Goal: Task Accomplishment & Management: Complete application form

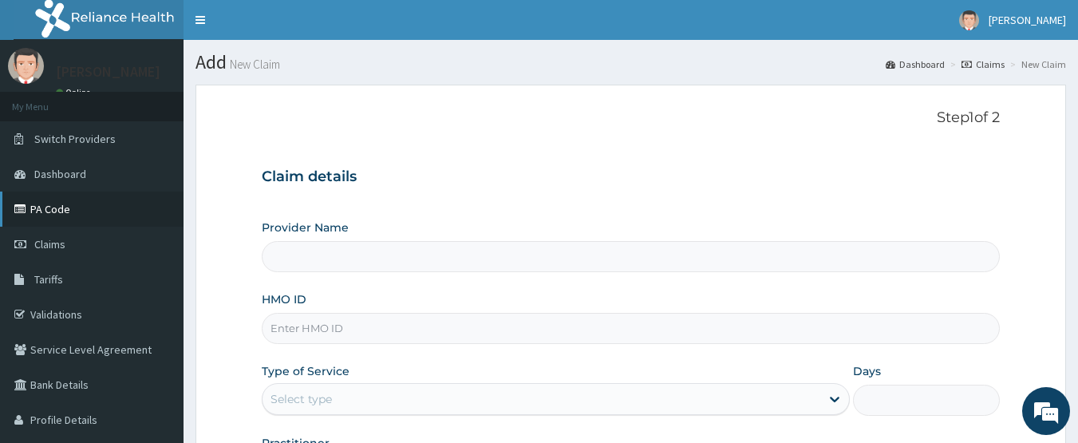
click at [41, 205] on link "PA Code" at bounding box center [92, 208] width 184 height 35
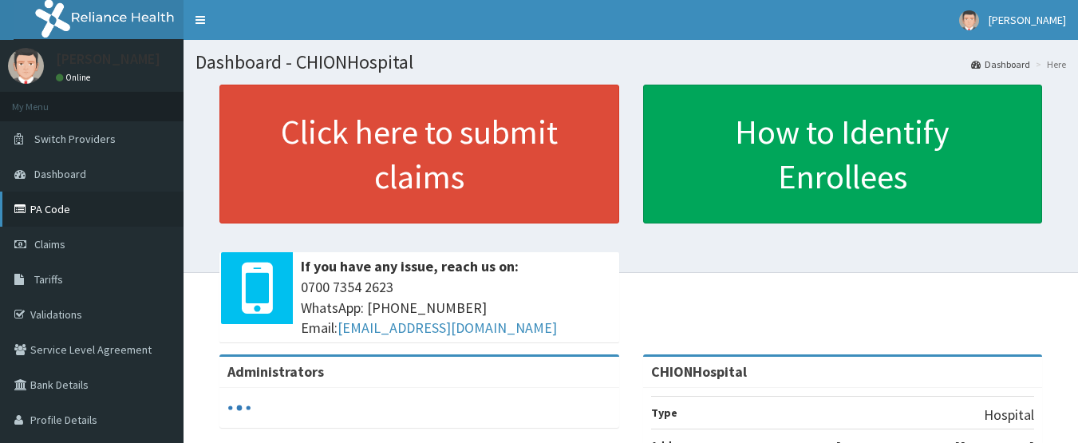
click at [60, 219] on link "PA Code" at bounding box center [92, 208] width 184 height 35
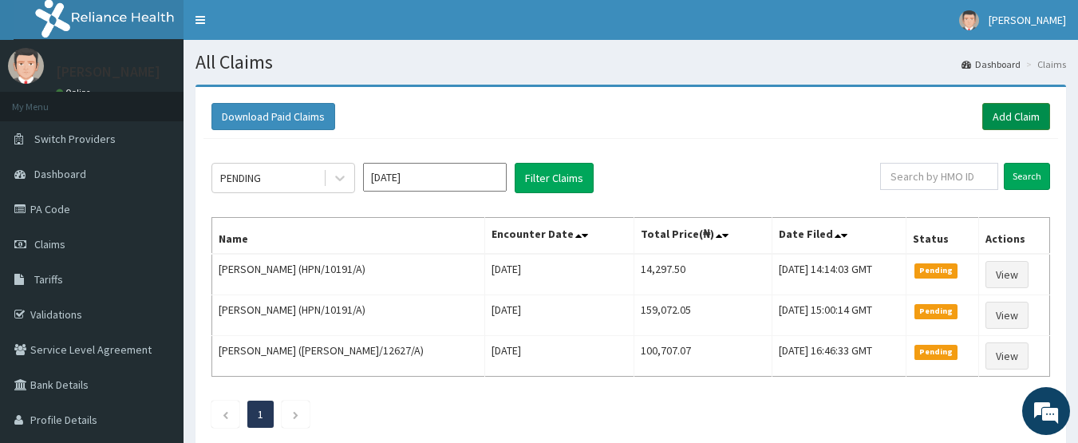
click at [1008, 115] on link "Add Claim" at bounding box center [1016, 116] width 68 height 27
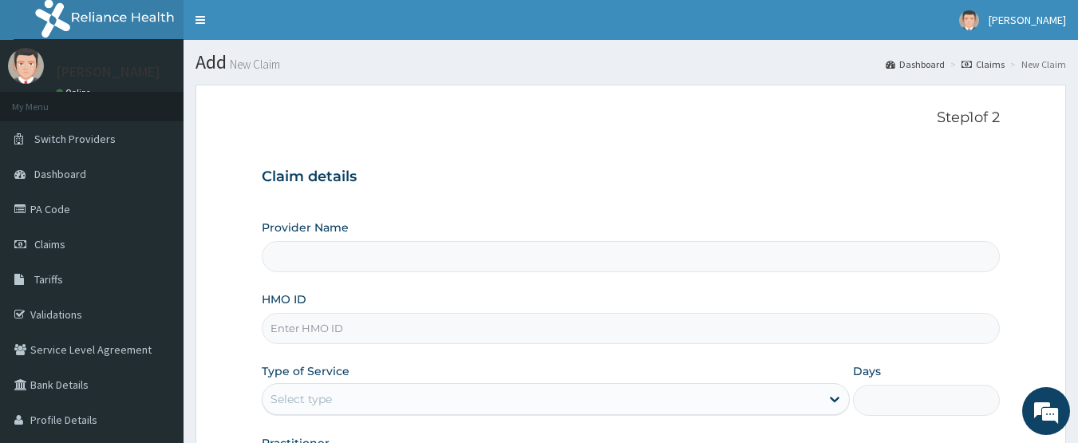
type input "CHIONHospital"
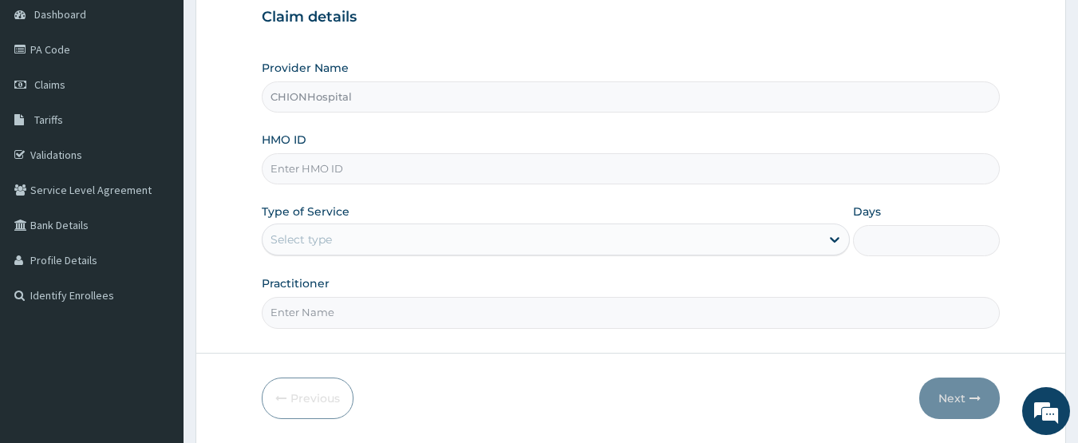
click at [358, 176] on input "HMO ID" at bounding box center [631, 168] width 739 height 31
paste input "ETN/10019/A"
type input "ETN/10019/A"
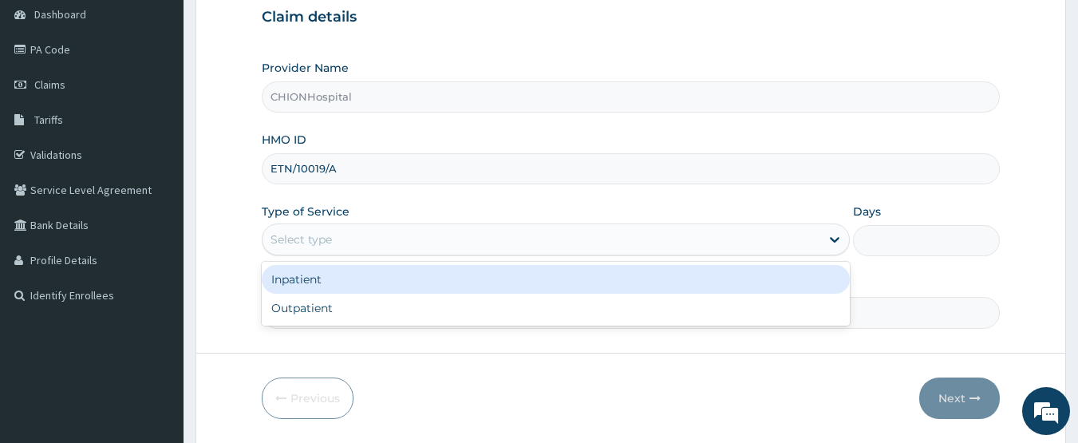
click at [328, 232] on div "Select type" at bounding box center [300, 239] width 61 height 16
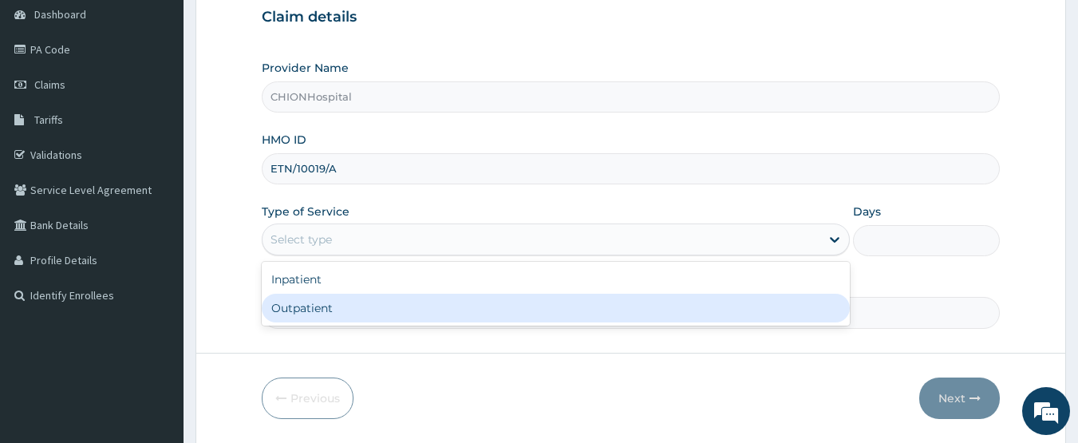
click at [323, 300] on div "Outpatient" at bounding box center [556, 308] width 588 height 29
type input "1"
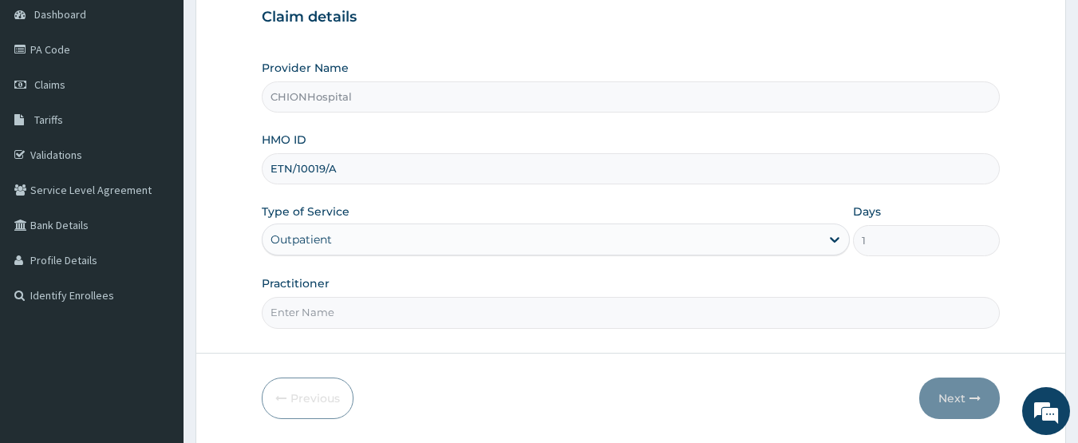
click at [334, 299] on input "Practitioner" at bounding box center [631, 312] width 739 height 31
type input "DR BEN ENEMOH"
click at [961, 397] on button "Next" at bounding box center [959, 397] width 81 height 41
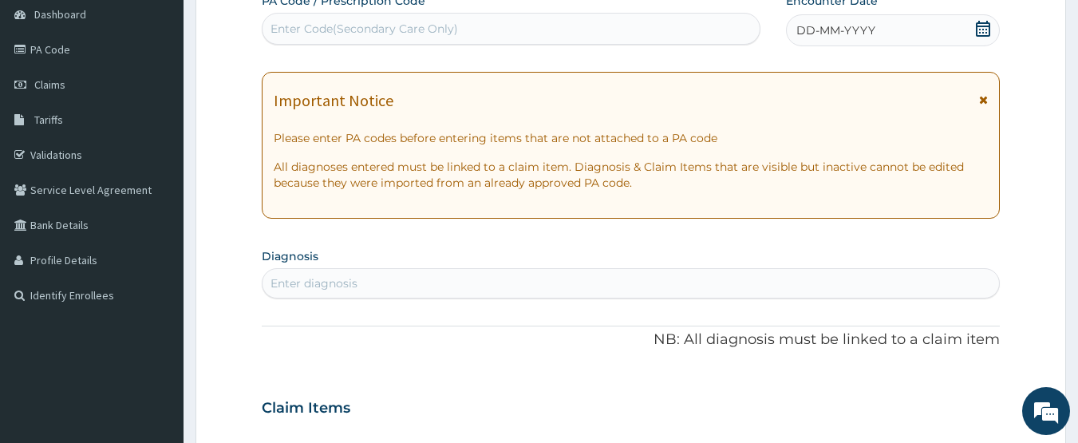
click at [547, 24] on div "Enter Code(Secondary Care Only)" at bounding box center [511, 29] width 498 height 26
type input "PA/8EB2CD"
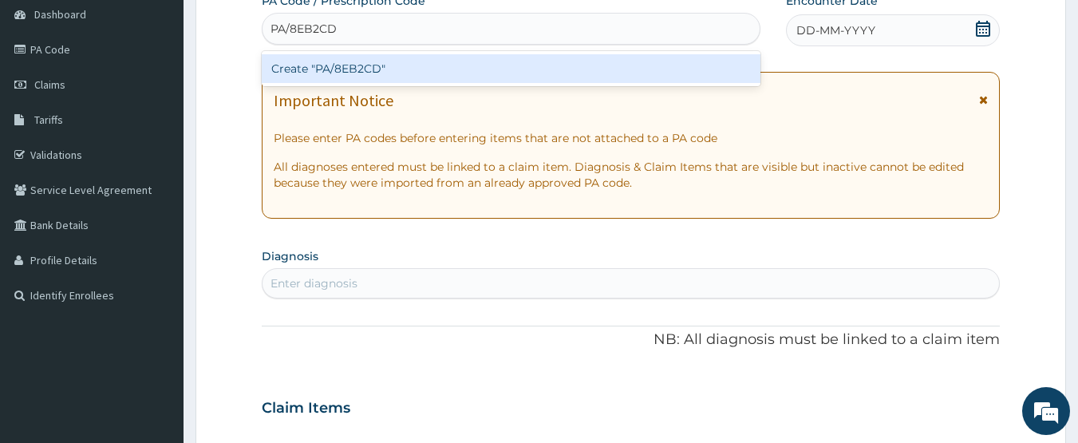
click at [387, 71] on div "Create "PA/8EB2CD"" at bounding box center [511, 68] width 499 height 29
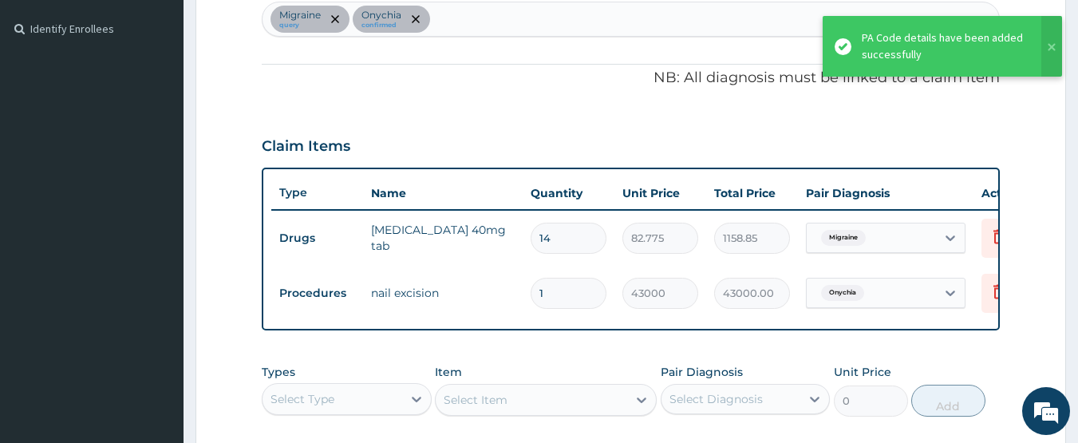
scroll to position [338, 0]
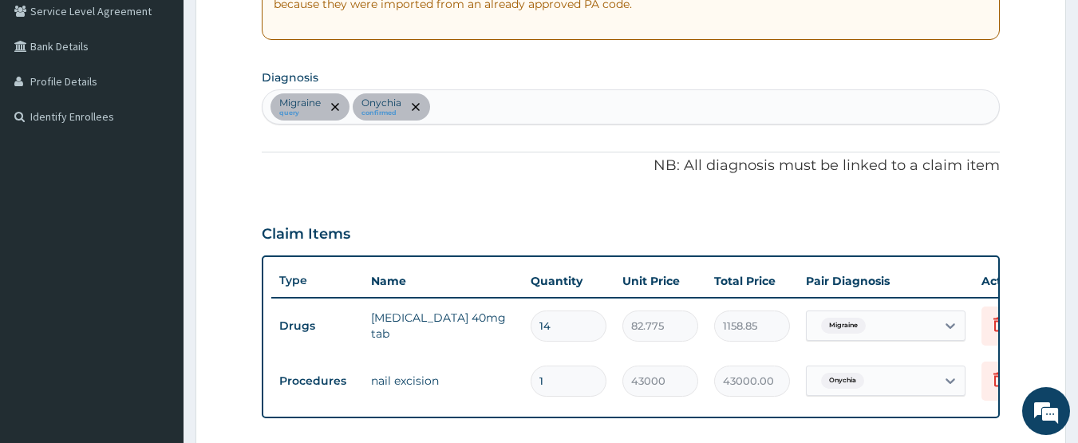
click at [502, 116] on div "Migraine query Onychia confirmed" at bounding box center [630, 107] width 737 height 34
type input "malaria"
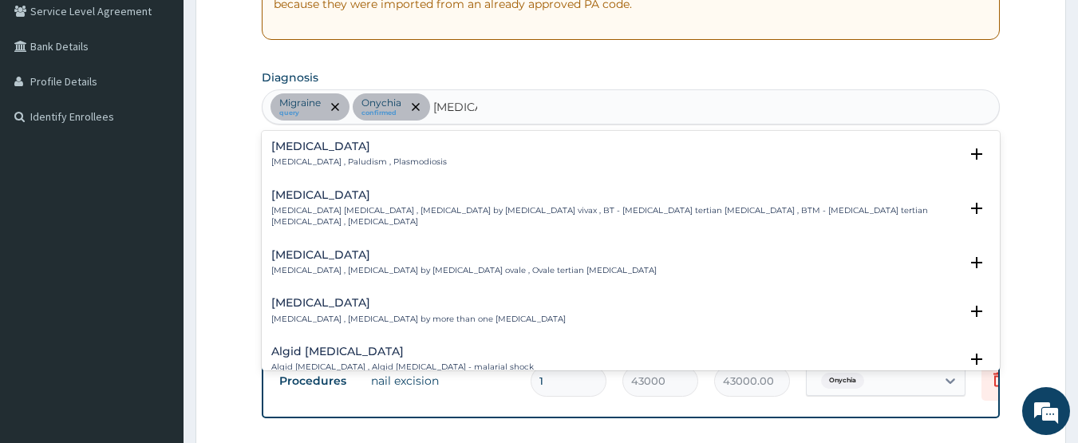
click at [331, 155] on div "Malaria Malaria , Paludism , Plasmodiosis" at bounding box center [359, 154] width 176 height 28
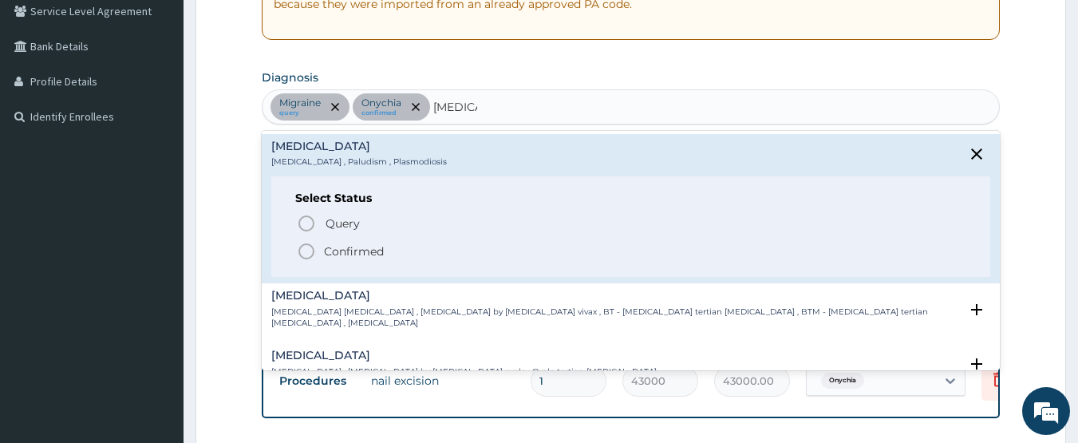
click at [306, 252] on icon "status option filled" at bounding box center [306, 251] width 19 height 19
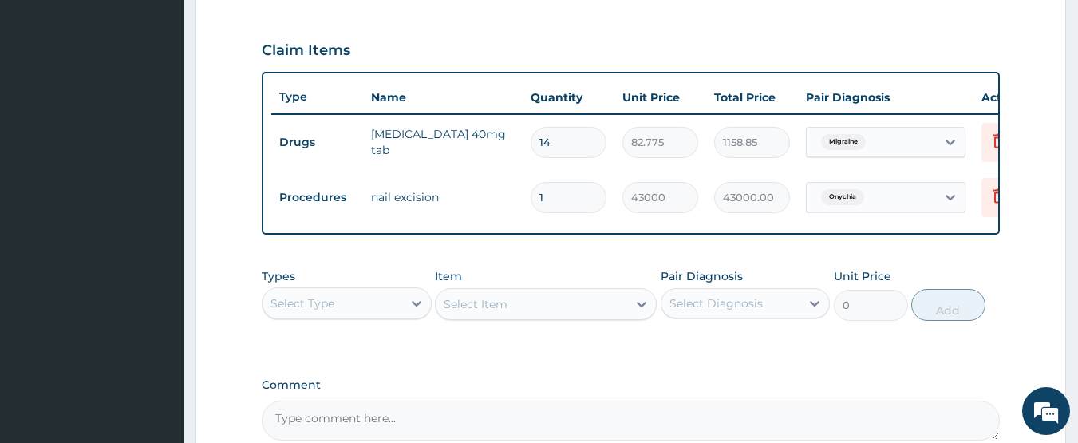
scroll to position [578, 0]
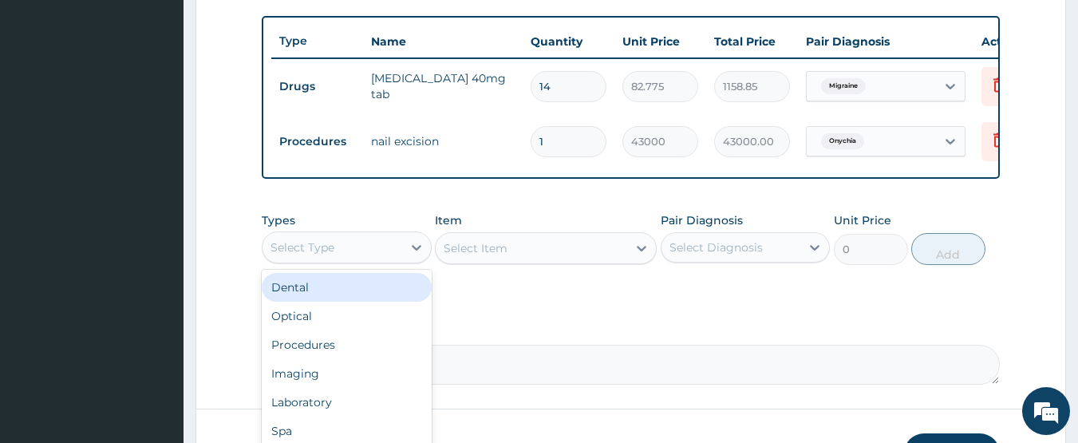
click at [345, 260] on div "Select Type" at bounding box center [332, 248] width 140 height 26
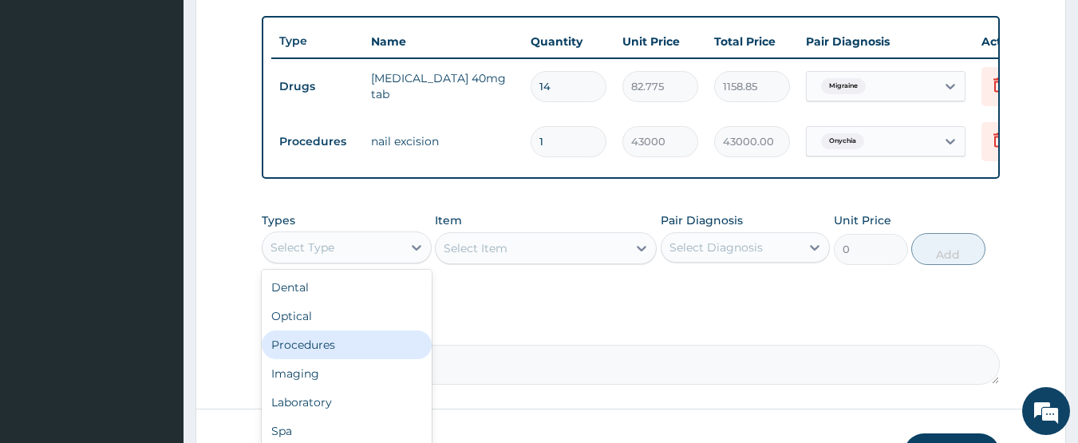
click at [353, 359] on div "Procedures" at bounding box center [347, 344] width 170 height 29
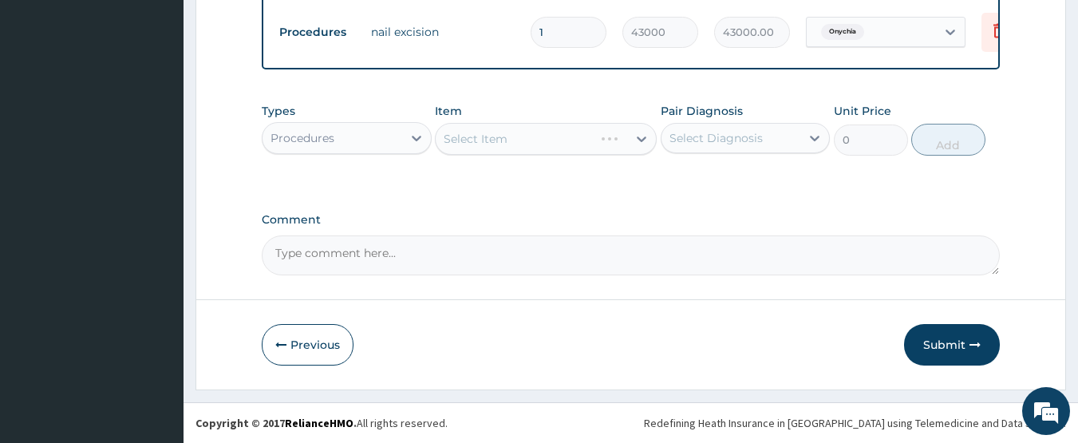
scroll to position [699, 0]
click at [507, 139] on div "Select Item" at bounding box center [531, 139] width 191 height 26
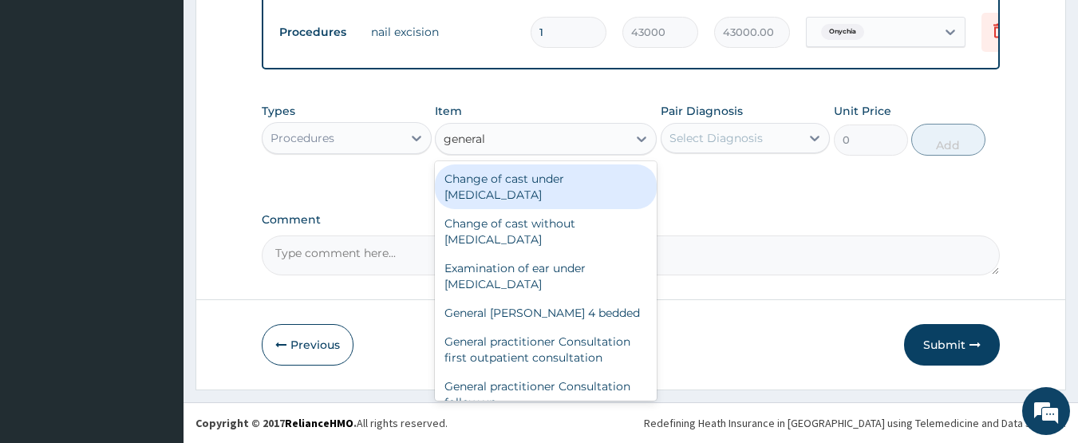
type input "general p"
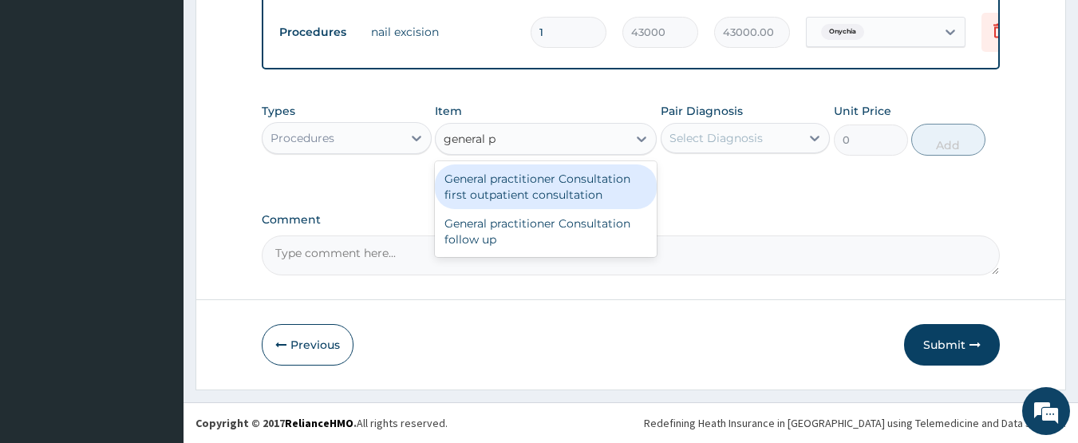
click at [520, 181] on div "General practitioner Consultation first outpatient consultation" at bounding box center [546, 186] width 222 height 45
type input "3547.5"
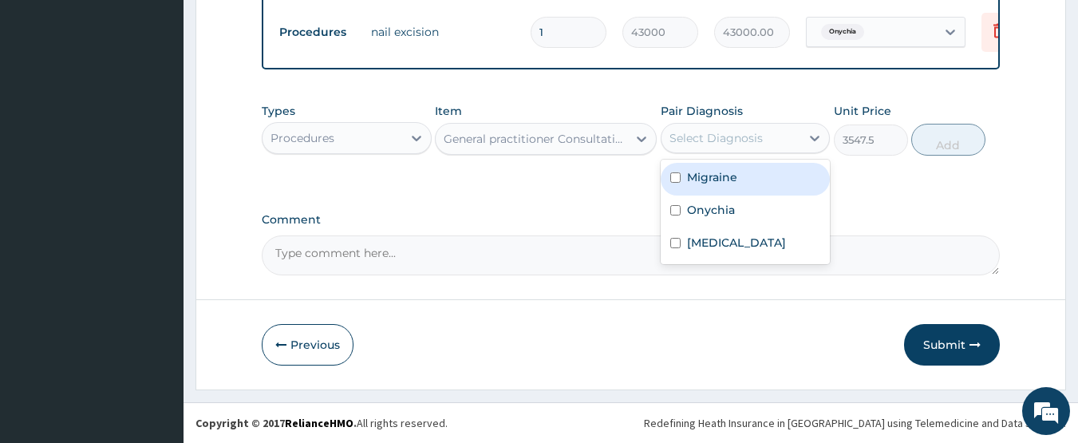
click at [710, 133] on div "Select Diagnosis" at bounding box center [715, 138] width 93 height 16
drag, startPoint x: 701, startPoint y: 181, endPoint x: 698, endPoint y: 200, distance: 19.4
click at [700, 185] on div "Migraine" at bounding box center [746, 179] width 170 height 33
checkbox input "true"
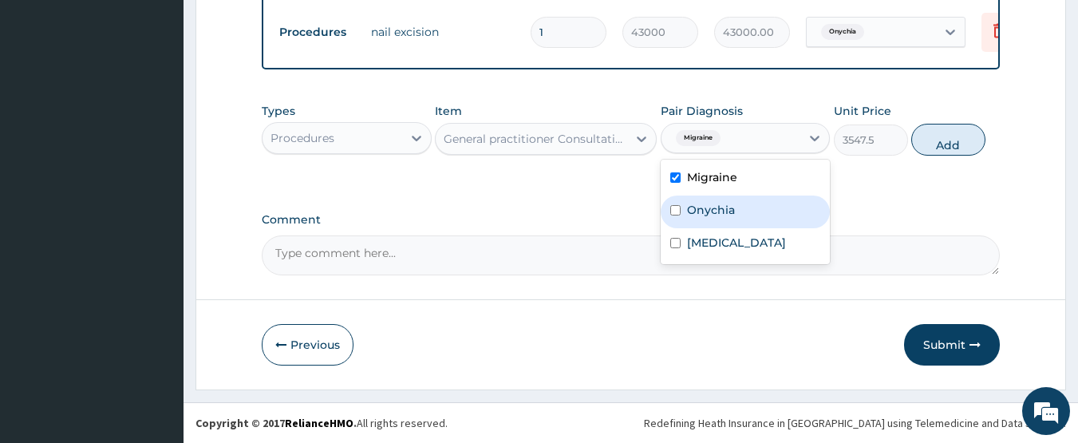
drag, startPoint x: 698, startPoint y: 203, endPoint x: 697, endPoint y: 212, distance: 9.6
click at [698, 204] on label "Onychia" at bounding box center [711, 210] width 48 height 16
checkbox input "true"
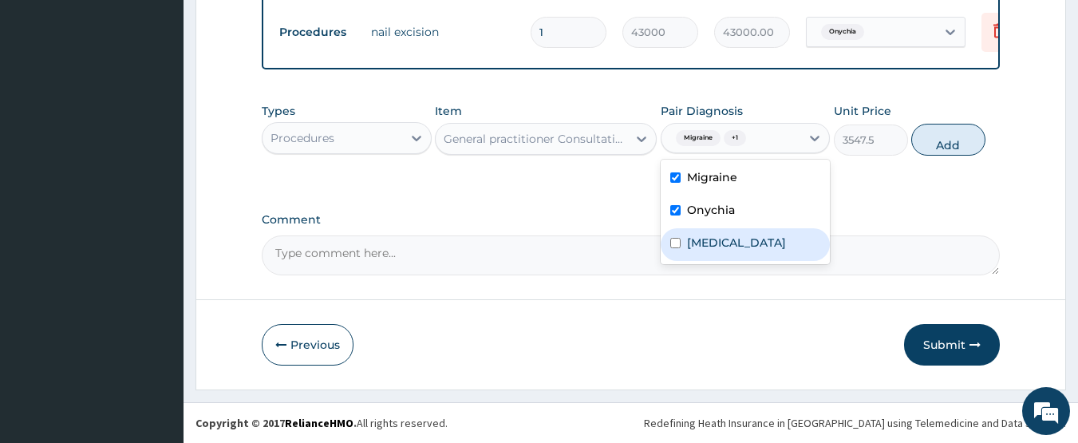
click at [693, 243] on label "Malaria" at bounding box center [736, 243] width 99 height 16
checkbox input "true"
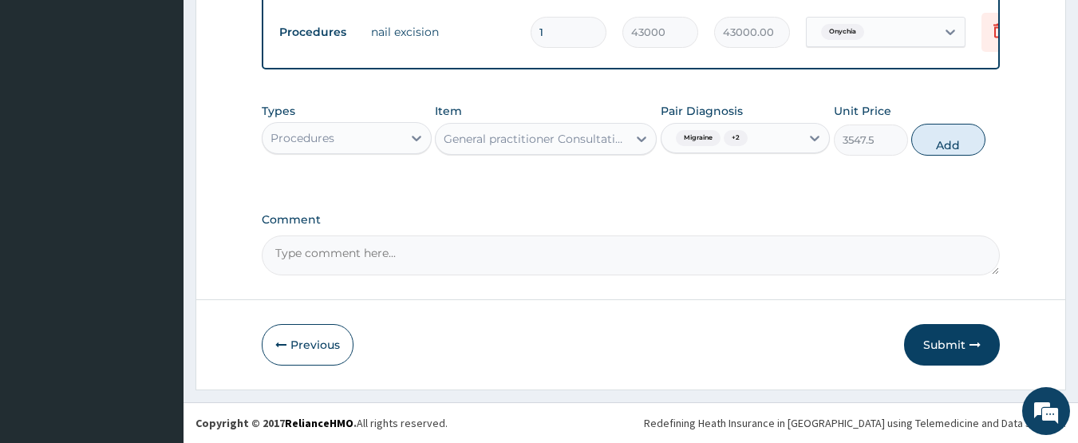
drag, startPoint x: 949, startPoint y: 131, endPoint x: 914, endPoint y: 137, distance: 34.9
click at [949, 132] on button "Add" at bounding box center [948, 140] width 74 height 32
type input "0"
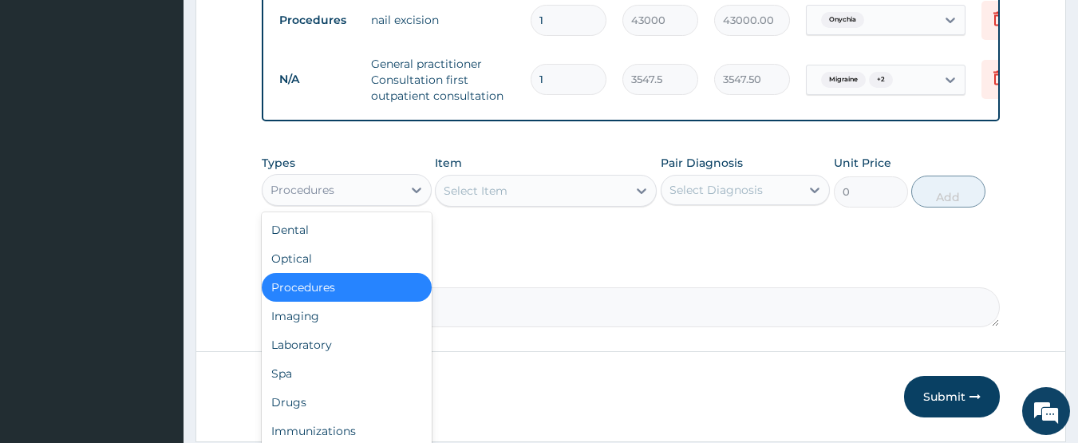
drag, startPoint x: 350, startPoint y: 203, endPoint x: 345, endPoint y: 302, distance: 98.3
click at [349, 203] on div "Procedures" at bounding box center [332, 190] width 140 height 26
click at [341, 359] on div "Laboratory" at bounding box center [347, 344] width 170 height 29
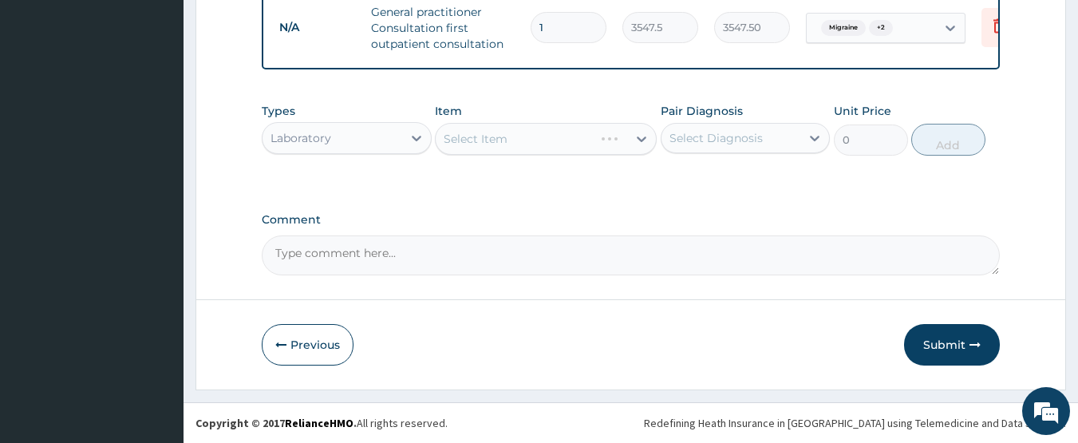
scroll to position [763, 0]
click at [501, 146] on div "Select Item" at bounding box center [476, 139] width 64 height 16
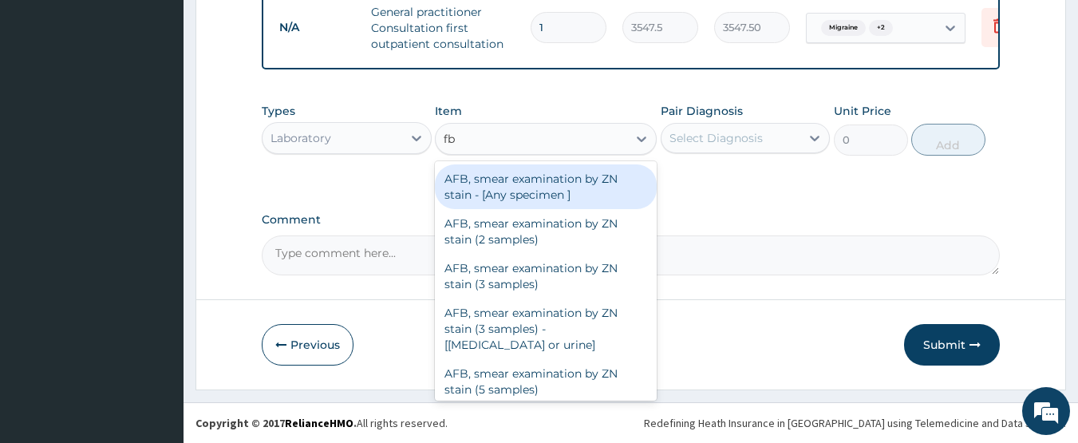
type input "fbc"
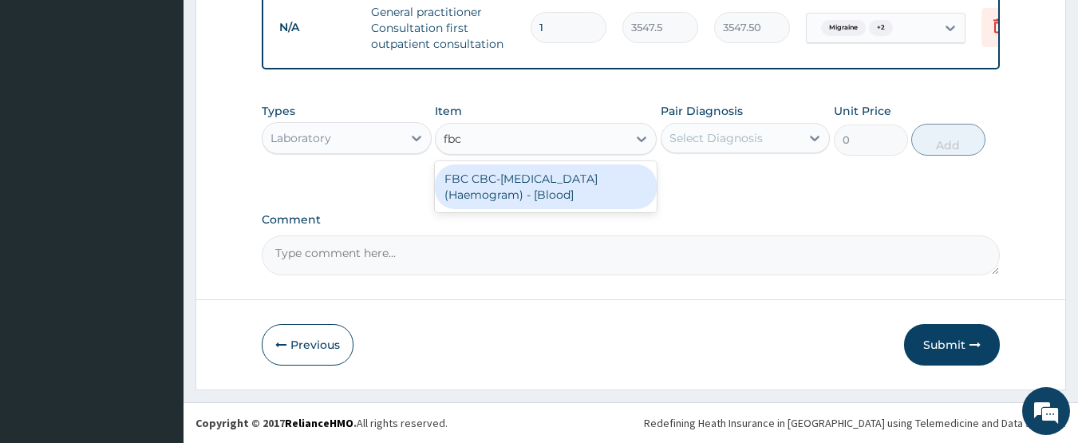
click at [511, 198] on div "FBC CBC-Complete Blood Count (Haemogram) - [Blood]" at bounding box center [546, 186] width 222 height 45
type input "4300"
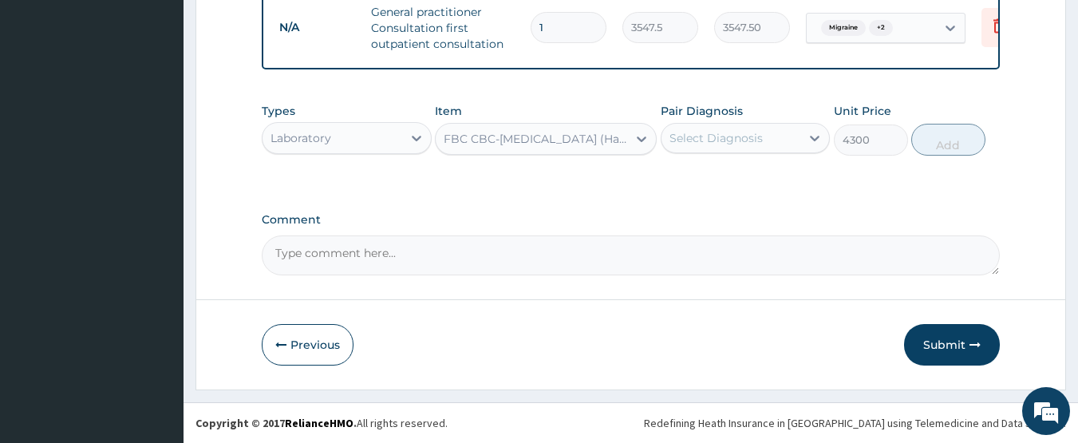
click at [697, 148] on div "Select Diagnosis" at bounding box center [731, 138] width 140 height 26
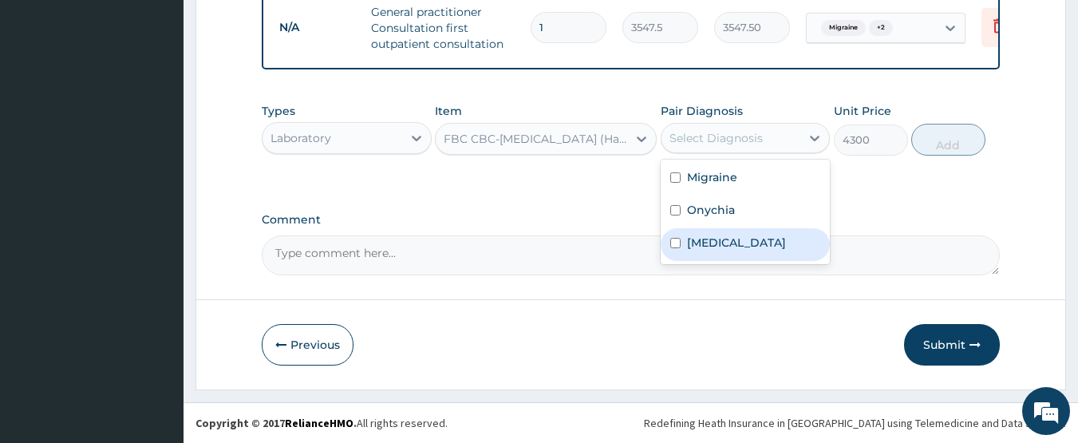
click at [706, 242] on label "Malaria" at bounding box center [736, 243] width 99 height 16
checkbox input "true"
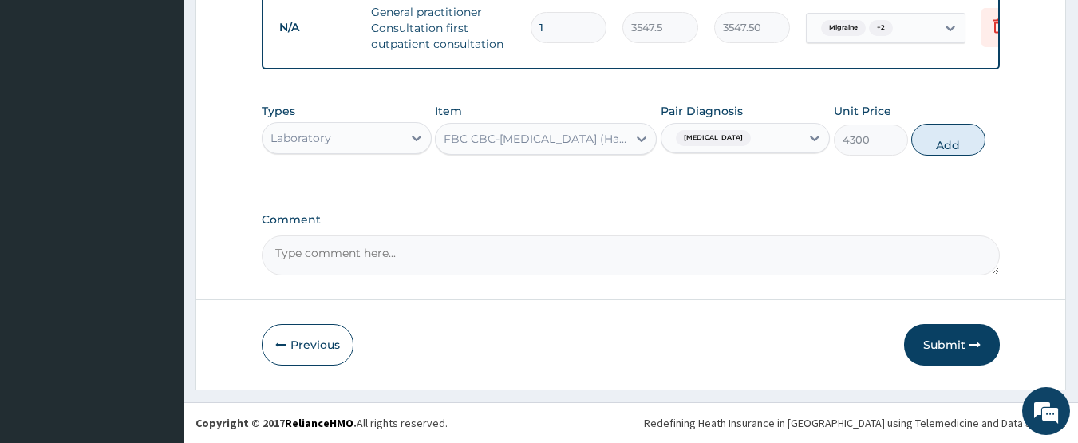
drag, startPoint x: 956, startPoint y: 139, endPoint x: 858, endPoint y: 140, distance: 98.1
click at [948, 139] on button "Add" at bounding box center [948, 140] width 74 height 32
type input "0"
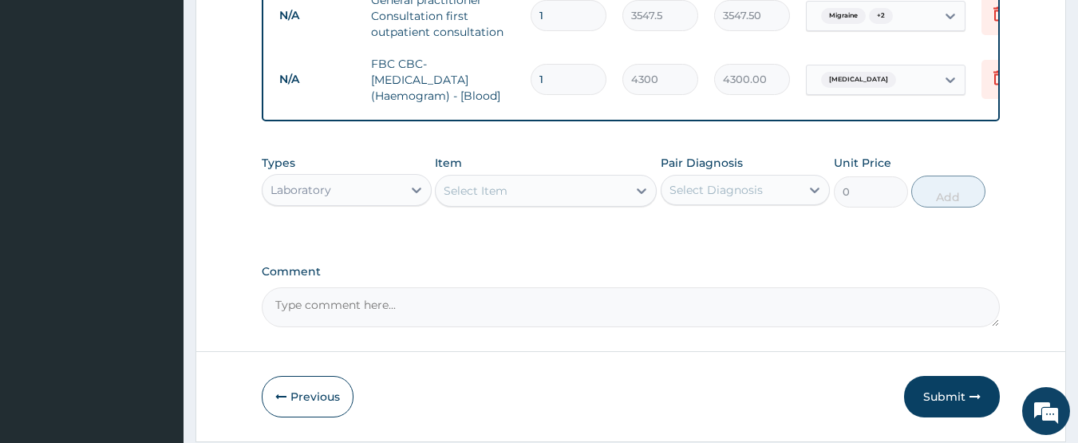
click at [534, 199] on div "Select Item" at bounding box center [531, 191] width 191 height 26
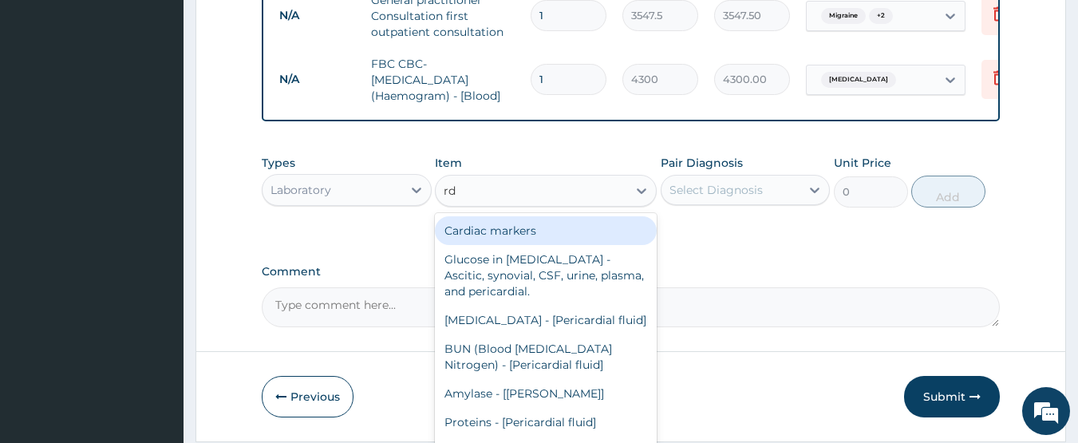
type input "rdt"
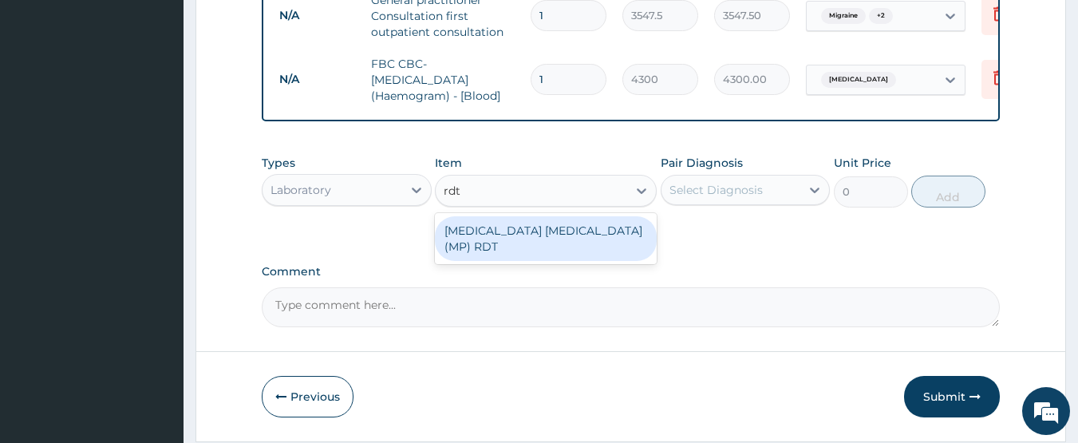
click at [524, 239] on div "MALARIA PARASITE (MP) RDT" at bounding box center [546, 238] width 222 height 45
type input "1612.5"
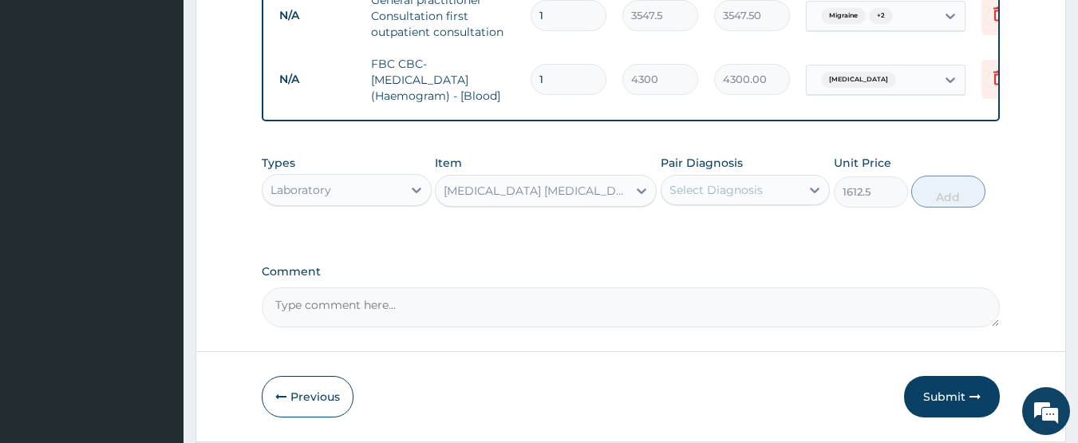
click at [753, 194] on div "Select Diagnosis" at bounding box center [715, 190] width 93 height 16
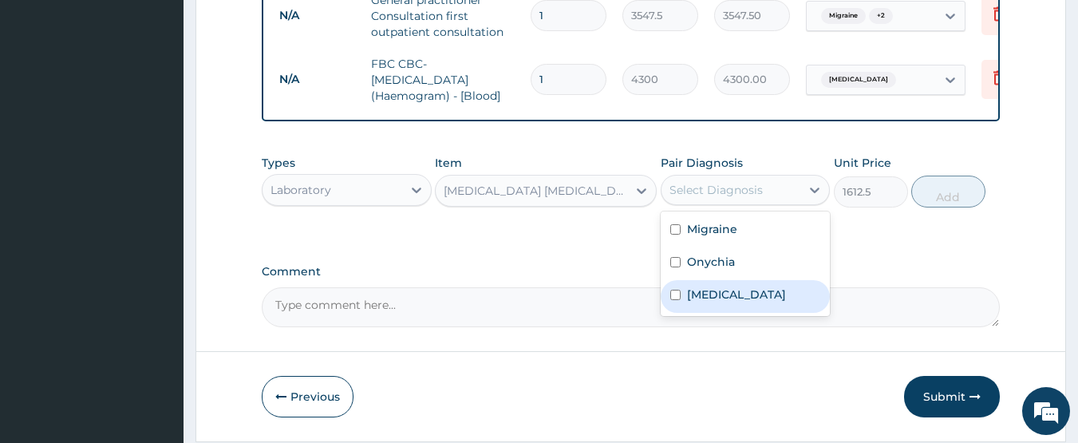
click at [714, 313] on div "Malaria" at bounding box center [746, 296] width 170 height 33
checkbox input "true"
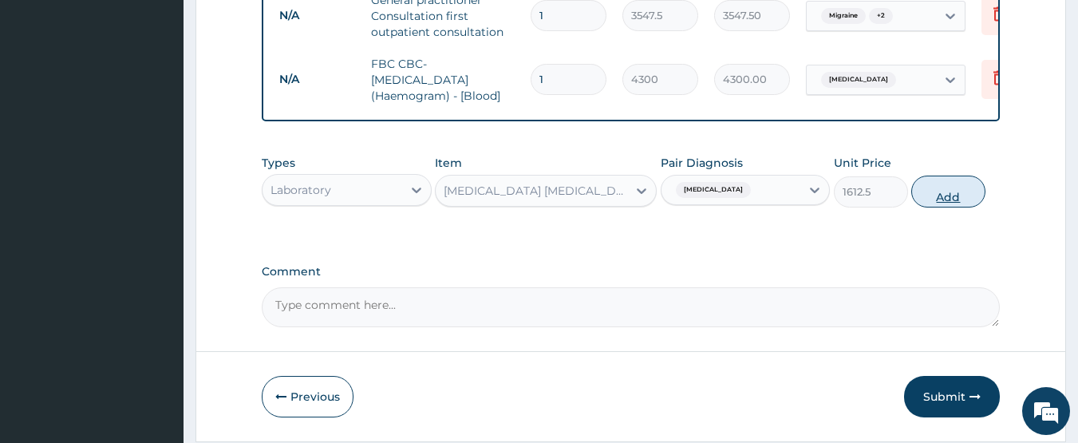
click at [949, 200] on button "Add" at bounding box center [948, 192] width 74 height 32
type input "0"
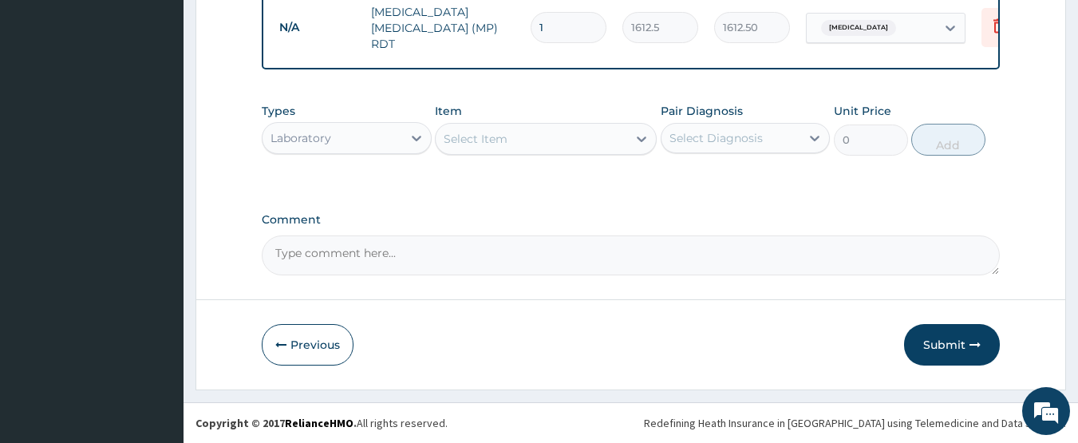
scroll to position [882, 0]
drag, startPoint x: 318, startPoint y: 135, endPoint x: 318, endPoint y: 151, distance: 16.0
click at [318, 137] on div "Laboratory" at bounding box center [300, 138] width 61 height 16
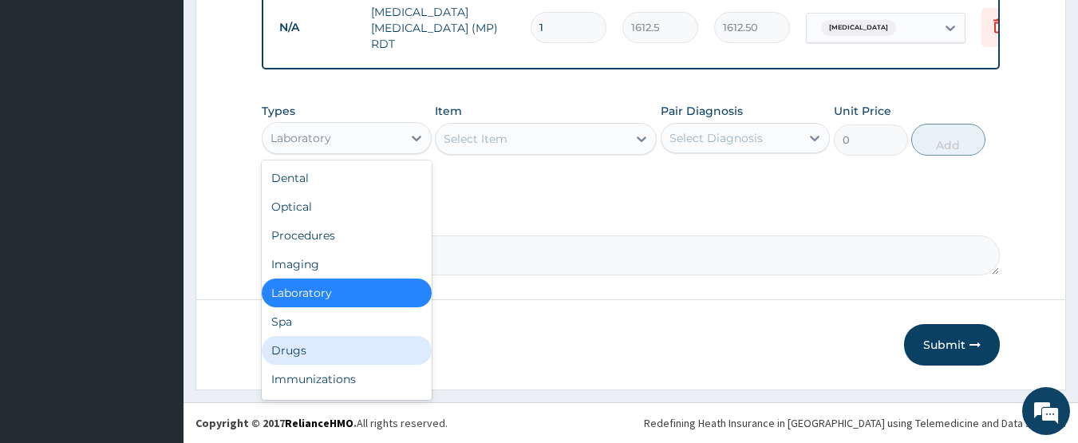
click at [302, 355] on div "Drugs" at bounding box center [347, 350] width 170 height 29
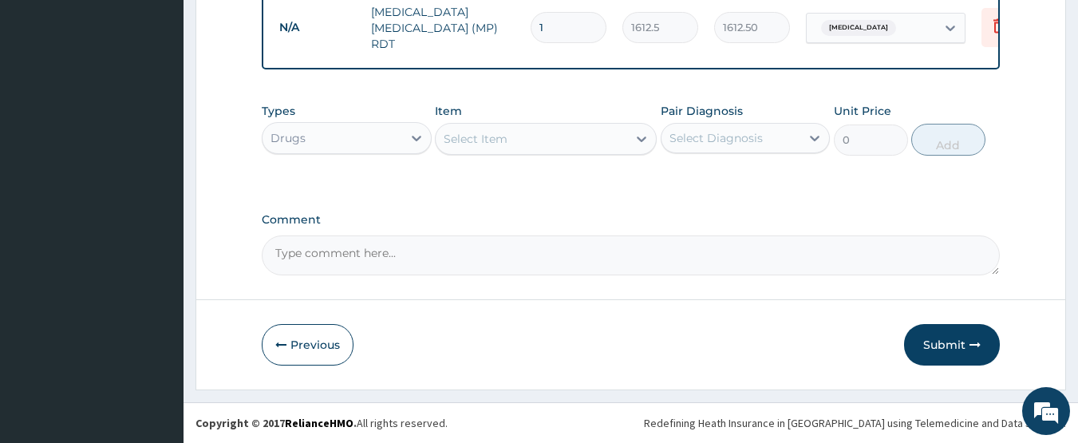
click at [466, 136] on div "Select Item" at bounding box center [476, 139] width 64 height 16
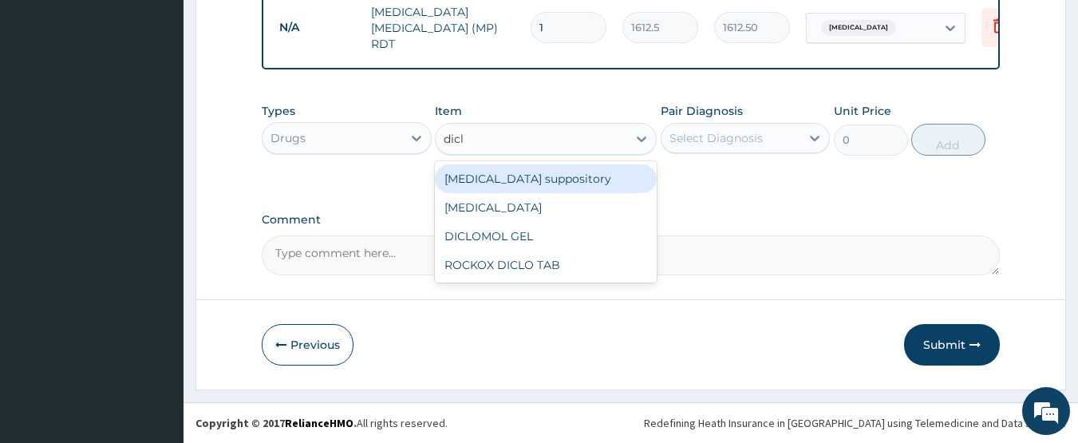
type input "diclo"
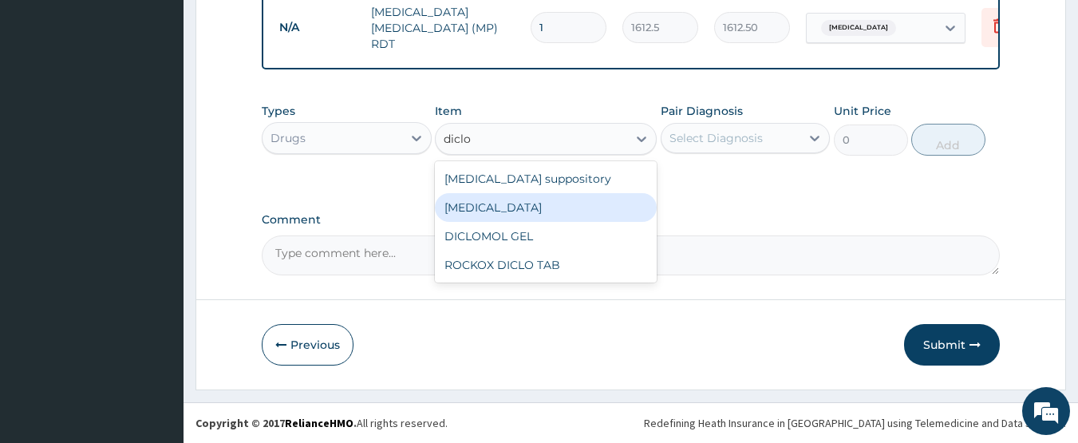
drag, startPoint x: 491, startPoint y: 202, endPoint x: 663, endPoint y: 149, distance: 180.2
click at [496, 199] on div "Diclofenac" at bounding box center [546, 207] width 222 height 29
type input "591.25"
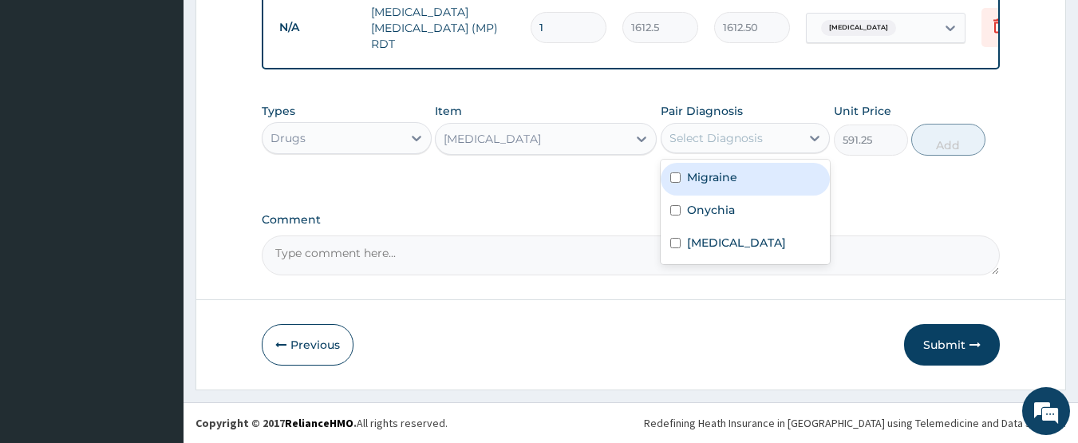
click at [726, 135] on div "Select Diagnosis" at bounding box center [715, 138] width 93 height 16
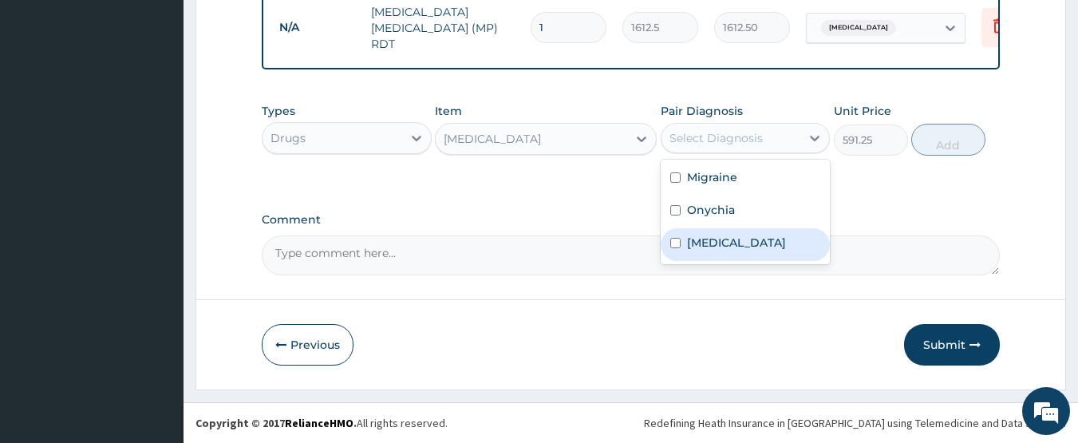
click at [710, 236] on label "Malaria" at bounding box center [736, 243] width 99 height 16
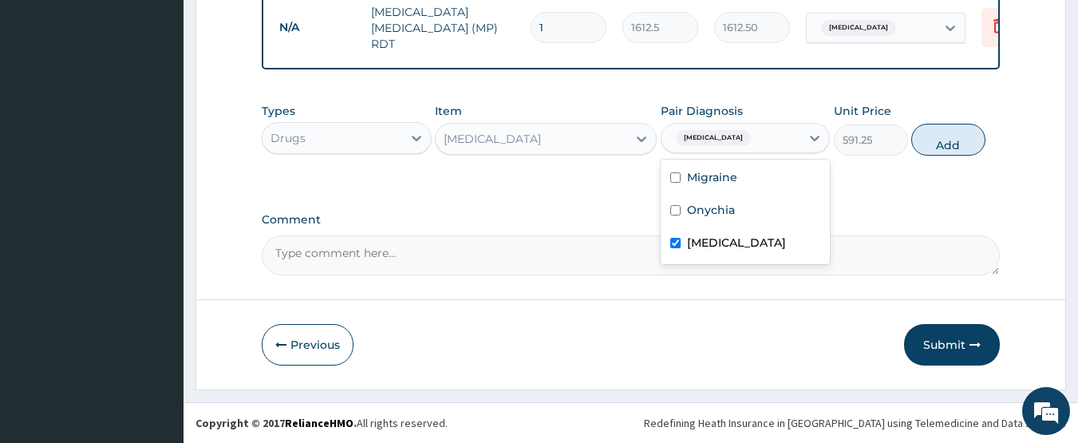
checkbox input "true"
drag, startPoint x: 725, startPoint y: 172, endPoint x: 879, endPoint y: 168, distance: 154.0
click at [728, 172] on label "Migraine" at bounding box center [712, 177] width 50 height 16
checkbox input "true"
click at [953, 146] on button "Add" at bounding box center [948, 140] width 74 height 32
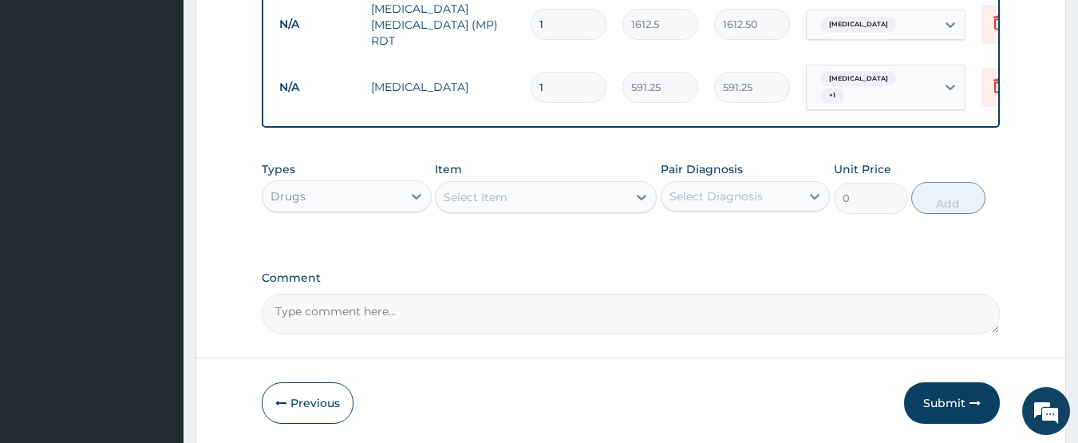
click at [534, 186] on div "Select Item" at bounding box center [531, 197] width 191 height 26
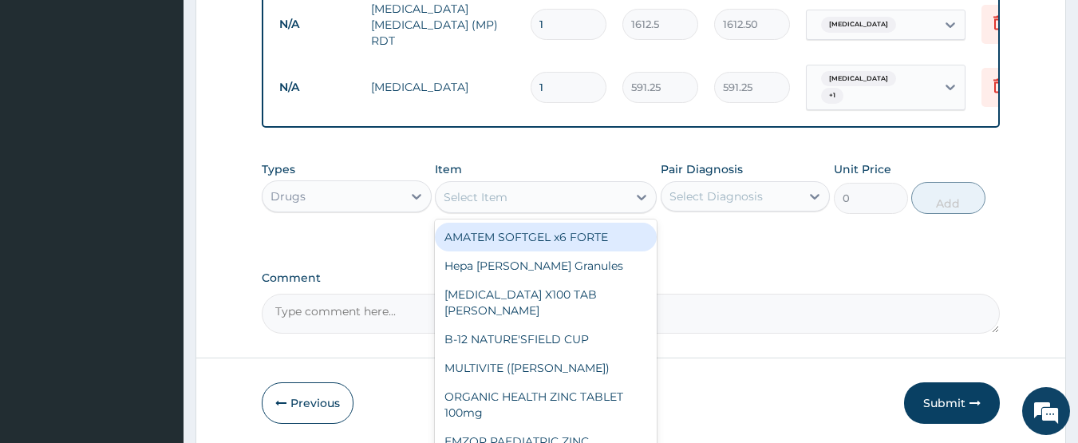
drag, startPoint x: 583, startPoint y: 237, endPoint x: 709, endPoint y: 201, distance: 131.1
click at [585, 235] on div "AMATEM SOFTGEL x6 FORTE" at bounding box center [546, 237] width 222 height 29
type input "473"
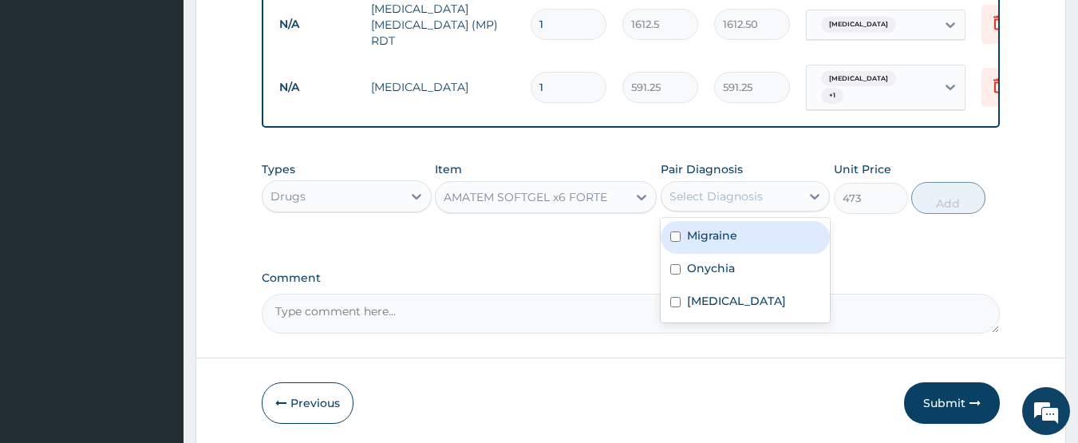
click at [752, 193] on div "Select Diagnosis" at bounding box center [715, 196] width 93 height 16
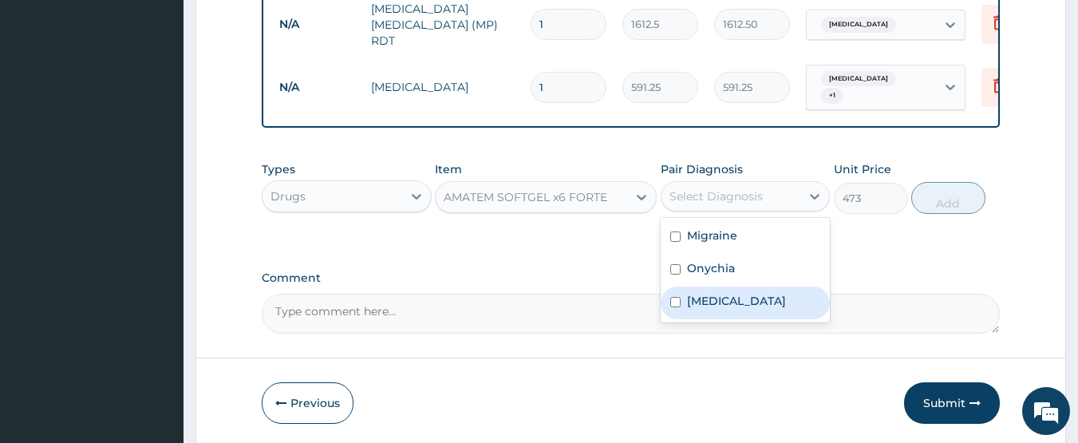
click at [739, 290] on div "Malaria" at bounding box center [746, 302] width 170 height 33
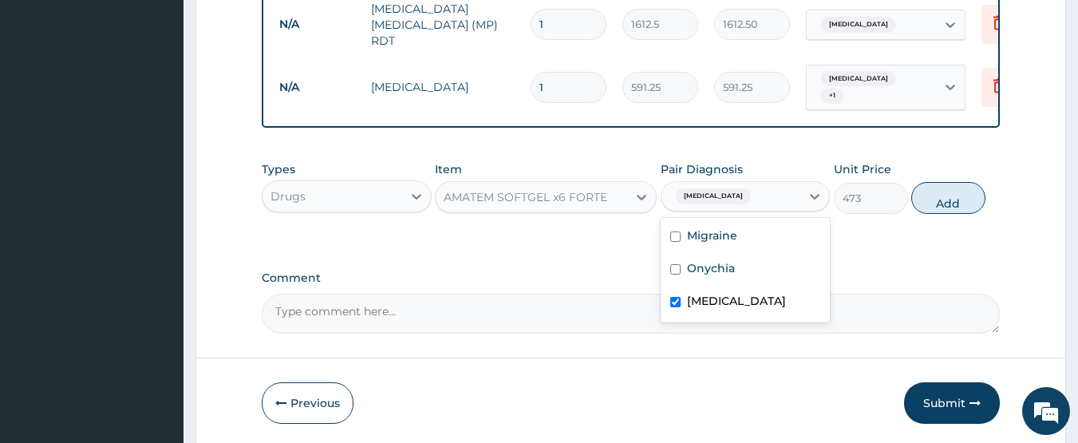
checkbox input "true"
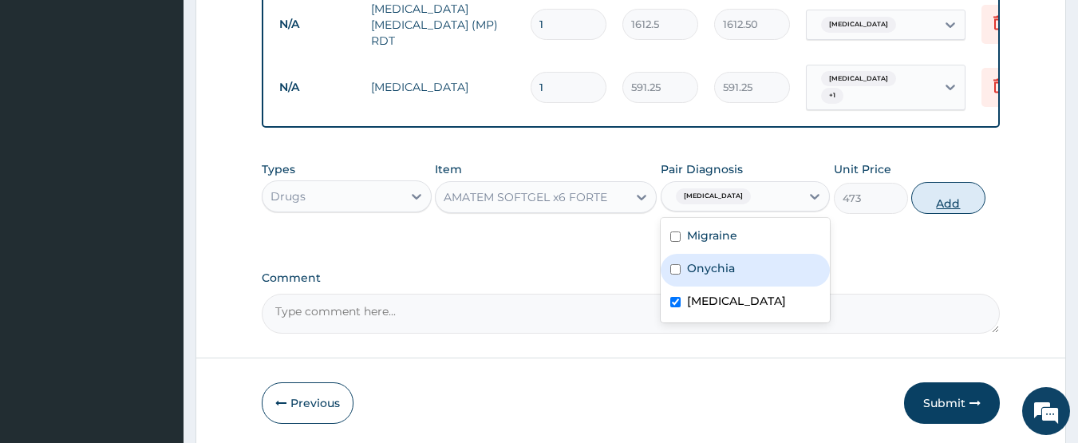
click at [952, 199] on button "Add" at bounding box center [948, 198] width 74 height 32
type input "0"
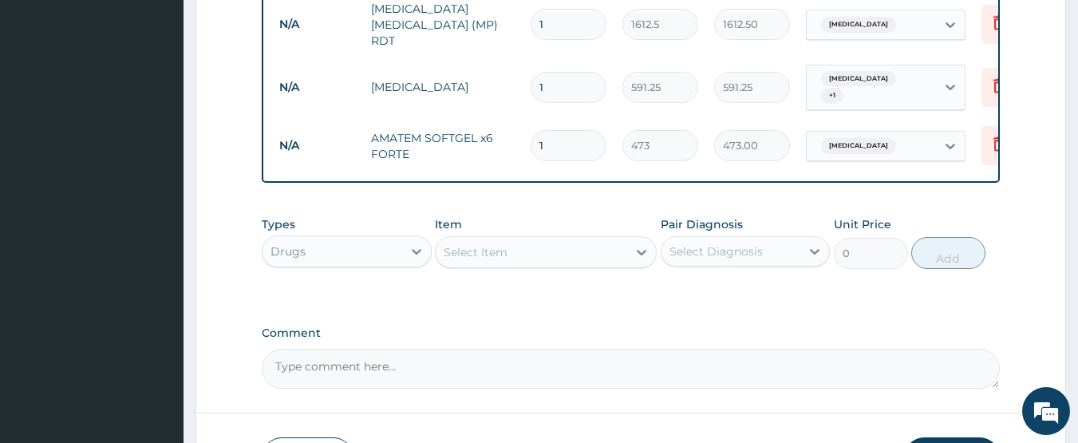
type input "0.00"
type input "6"
type input "2838.00"
type input "6"
click at [563, 251] on div "Select Item" at bounding box center [531, 252] width 191 height 26
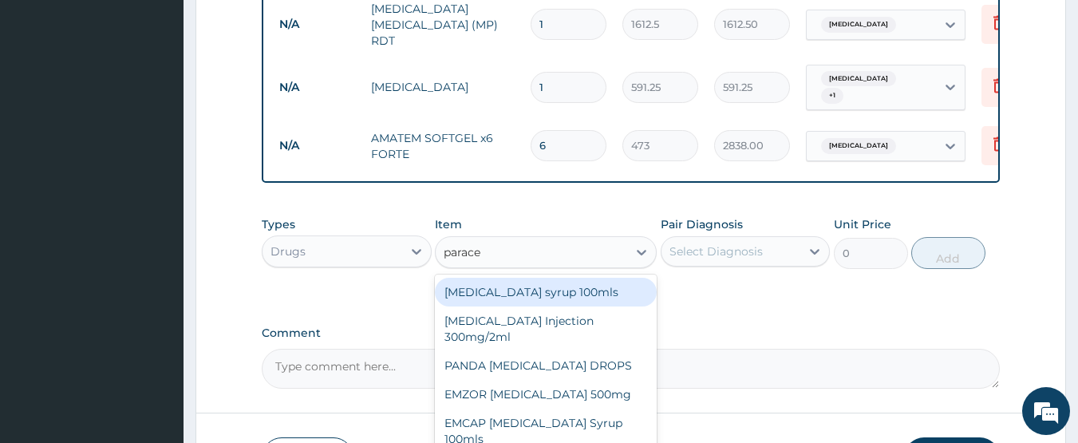
type input "paracet"
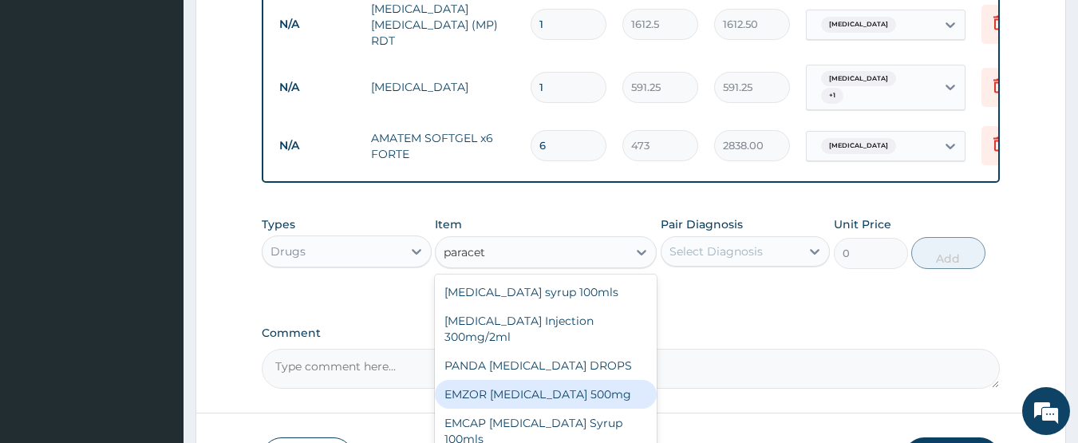
click at [601, 381] on div "EMZOR PARACETAMOL 500mg" at bounding box center [546, 394] width 222 height 29
type input "23.65"
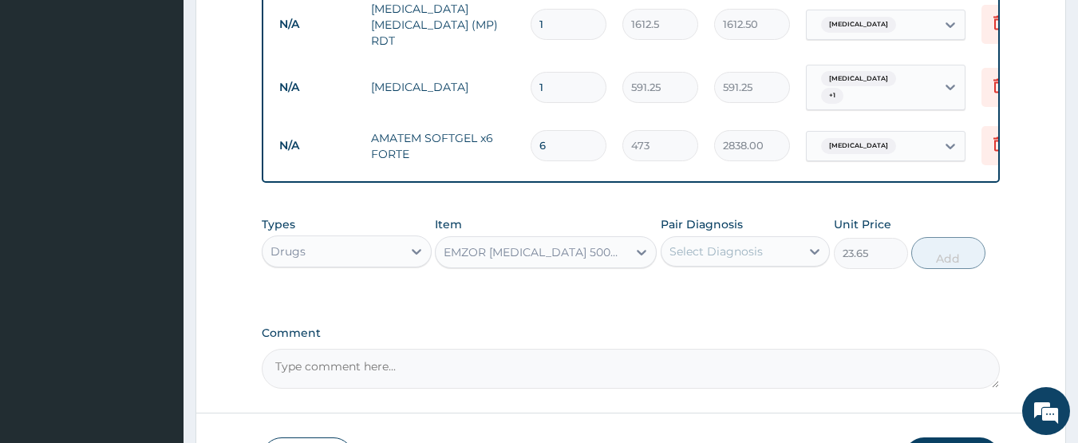
click at [719, 250] on div "Select Diagnosis" at bounding box center [715, 251] width 93 height 16
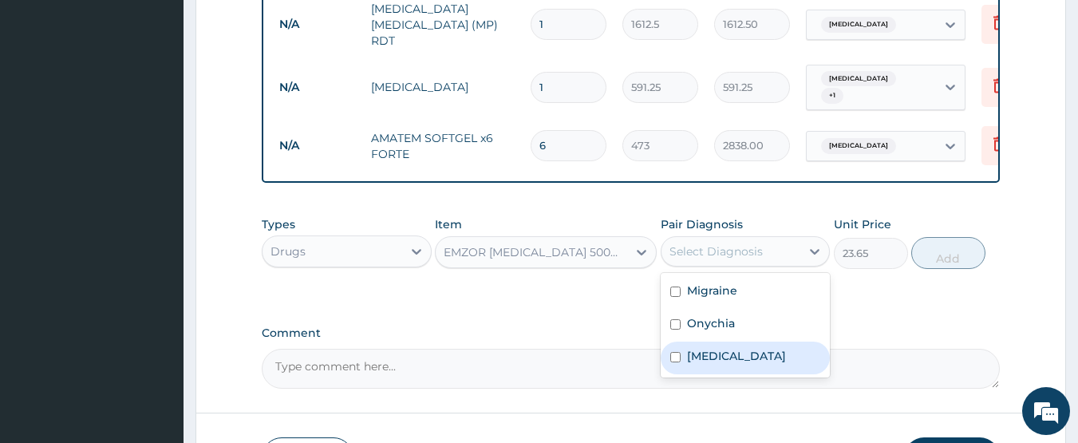
click at [725, 348] on label "Malaria" at bounding box center [736, 356] width 99 height 16
checkbox input "true"
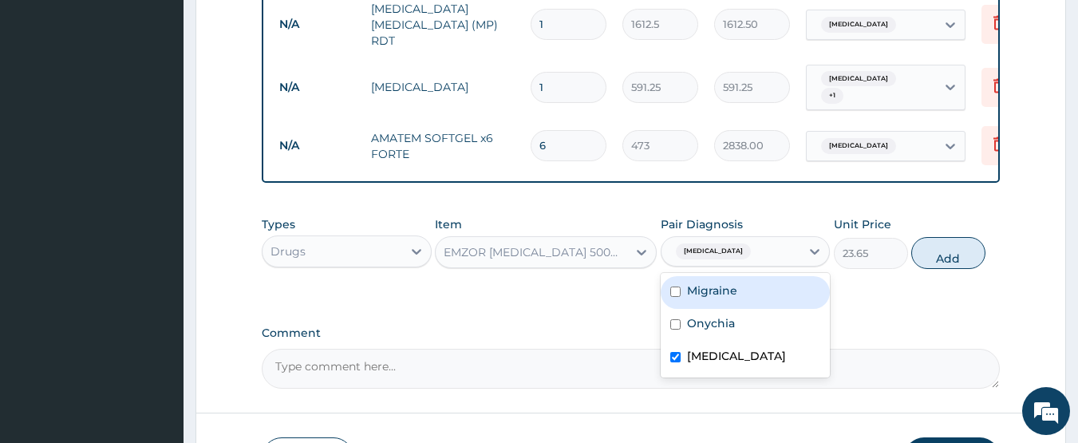
click at [739, 291] on div "Migraine" at bounding box center [746, 292] width 170 height 33
checkbox input "true"
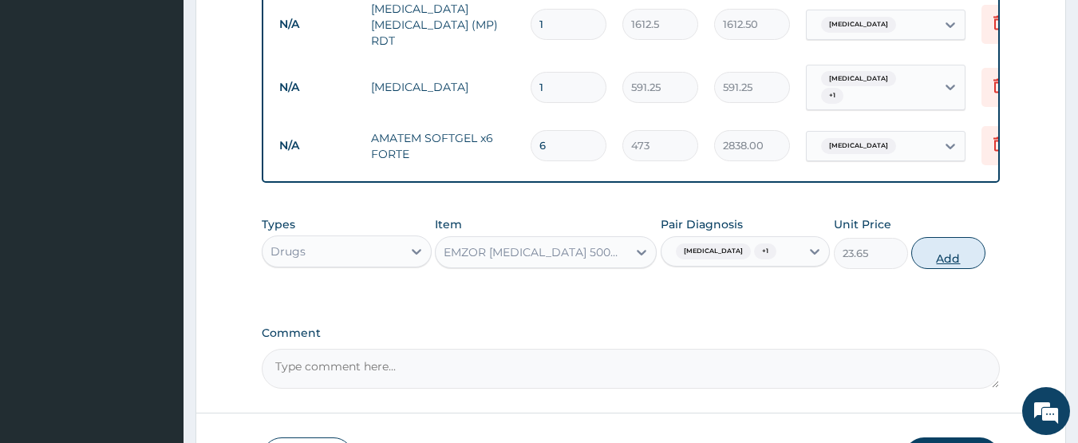
click at [949, 261] on button "Add" at bounding box center [948, 253] width 74 height 32
type input "0"
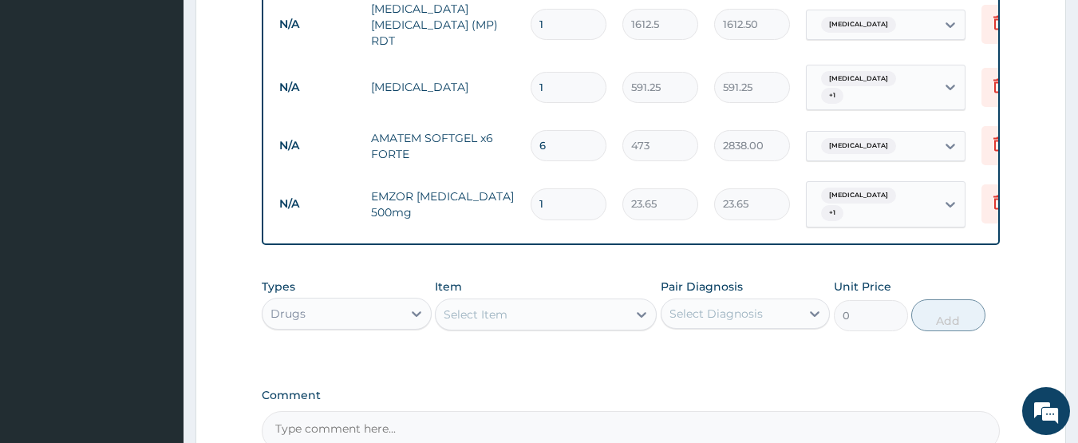
type input "18"
type input "425.70"
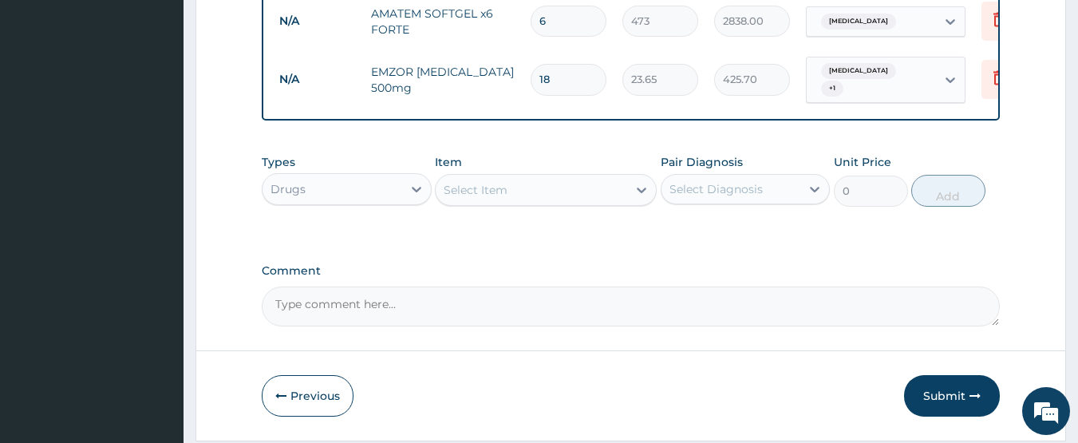
scroll to position [1041, 0]
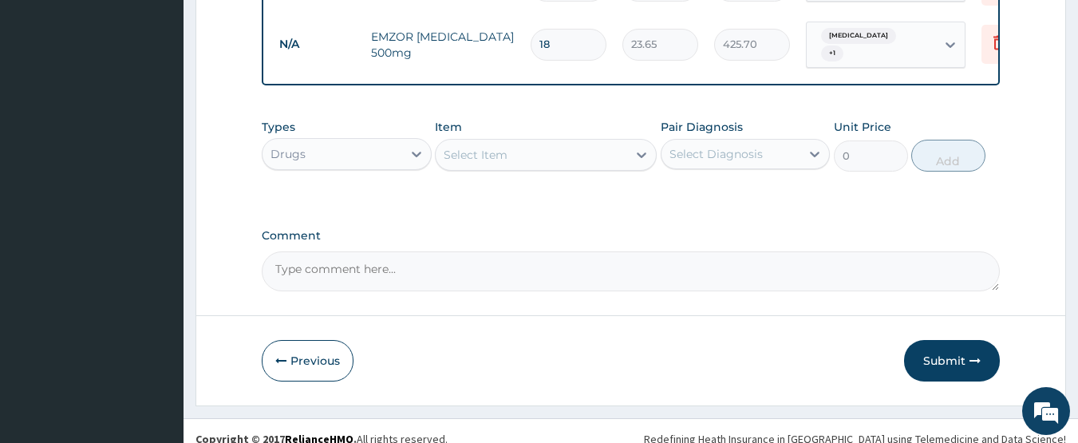
type input "18"
click at [486, 147] on div "Select Item" at bounding box center [476, 155] width 64 height 16
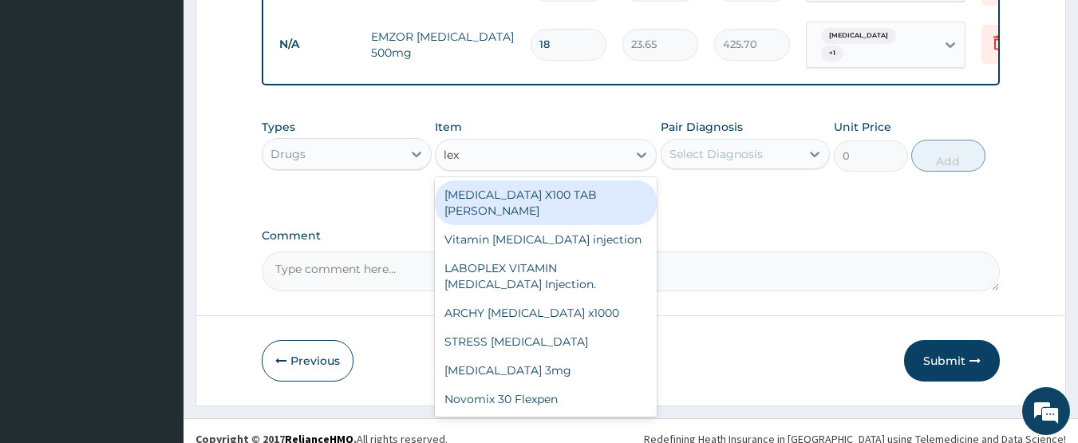
type input "lexo"
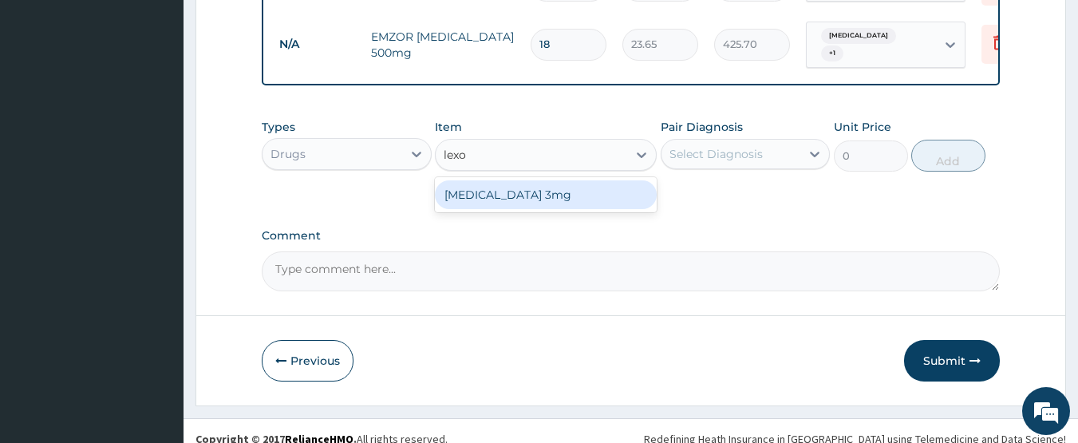
click at [483, 188] on div "Lexotan 3mg" at bounding box center [546, 194] width 222 height 29
type input "59.125"
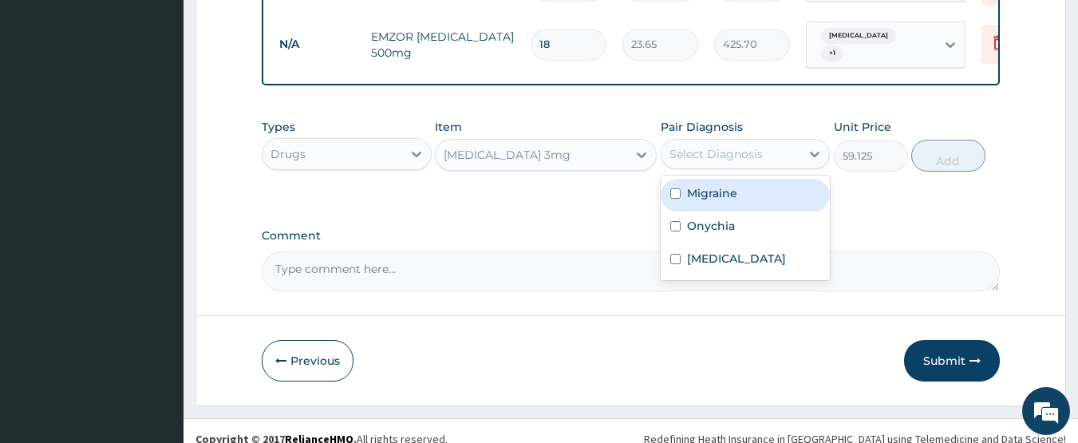
click at [735, 147] on div "Select Diagnosis" at bounding box center [715, 154] width 93 height 16
click at [728, 190] on label "Migraine" at bounding box center [712, 193] width 50 height 16
checkbox input "true"
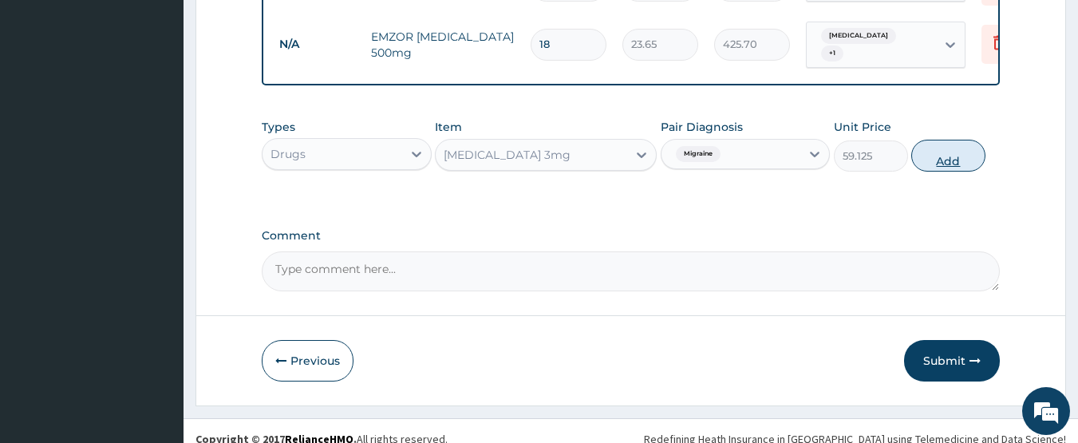
click at [923, 150] on button "Add" at bounding box center [948, 156] width 74 height 32
type input "0"
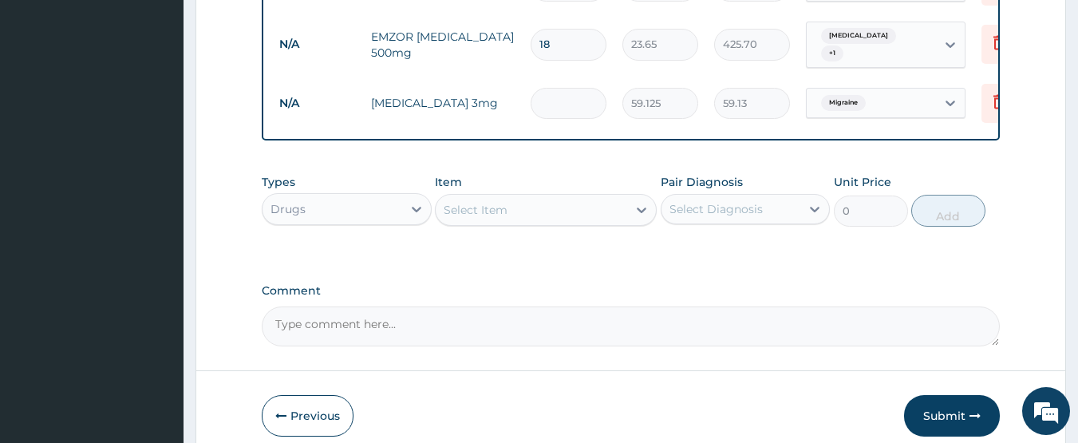
type input "0.00"
type input "7"
type input "413.88"
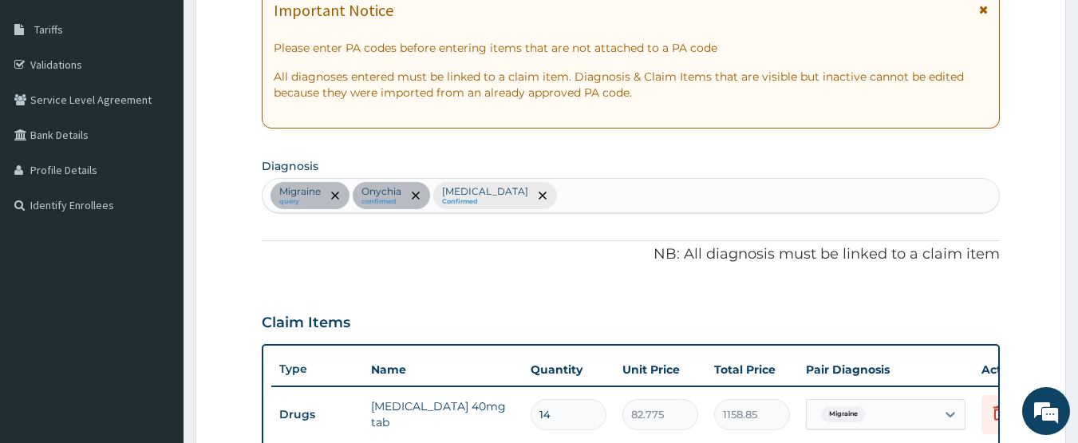
scroll to position [243, 0]
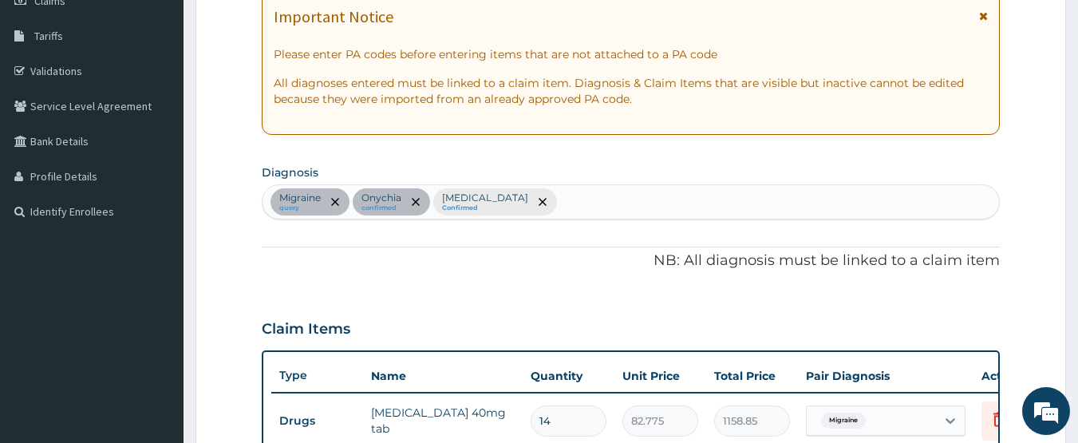
type input "7"
click at [529, 199] on div "Migraine query Onychia confirmed Malaria Confirmed" at bounding box center [630, 202] width 737 height 34
type input "insomni"
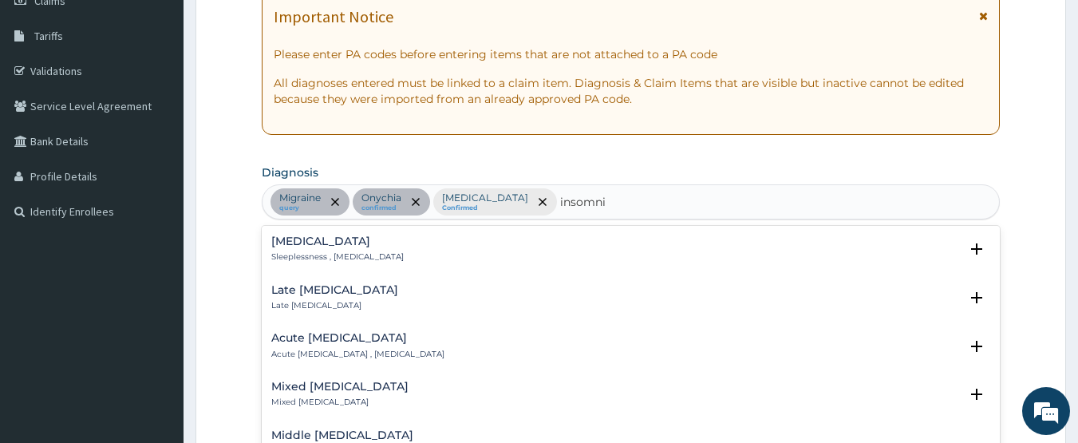
click at [311, 247] on h4 "Insomnia" at bounding box center [337, 241] width 132 height 12
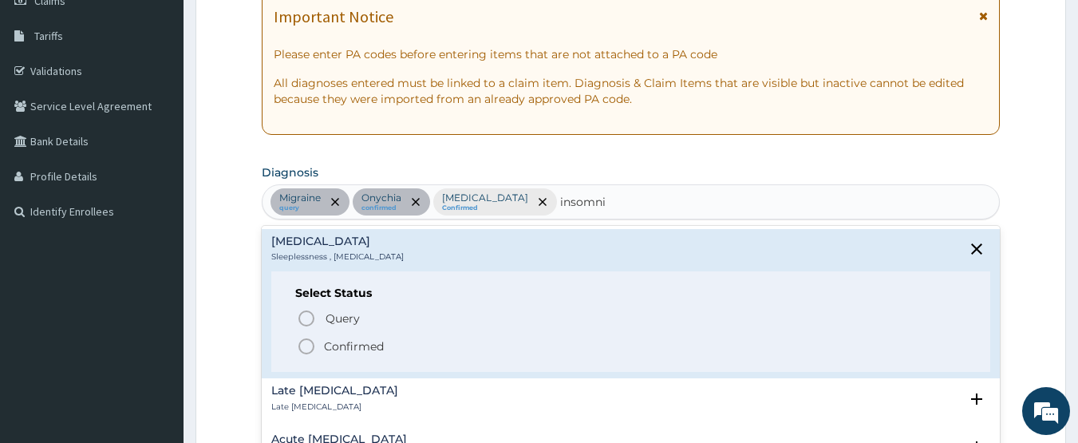
click at [310, 347] on icon "status option filled" at bounding box center [306, 346] width 19 height 19
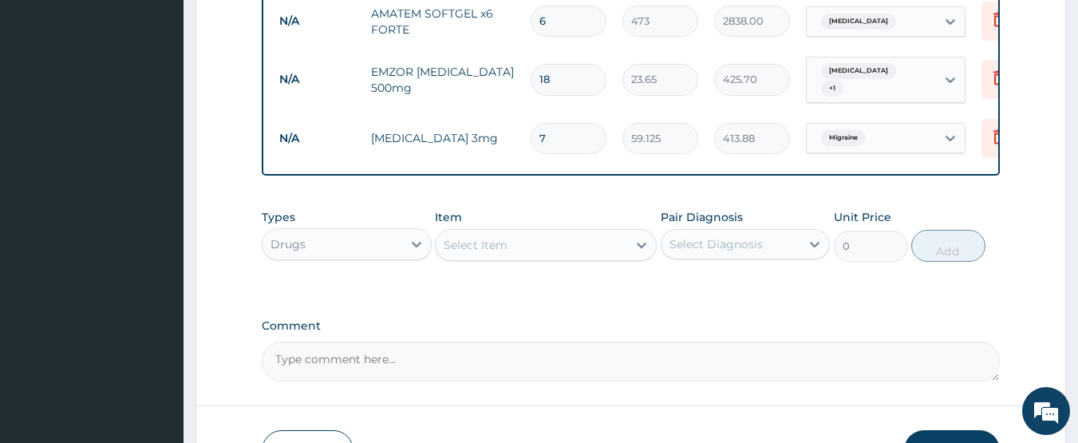
scroll to position [1041, 0]
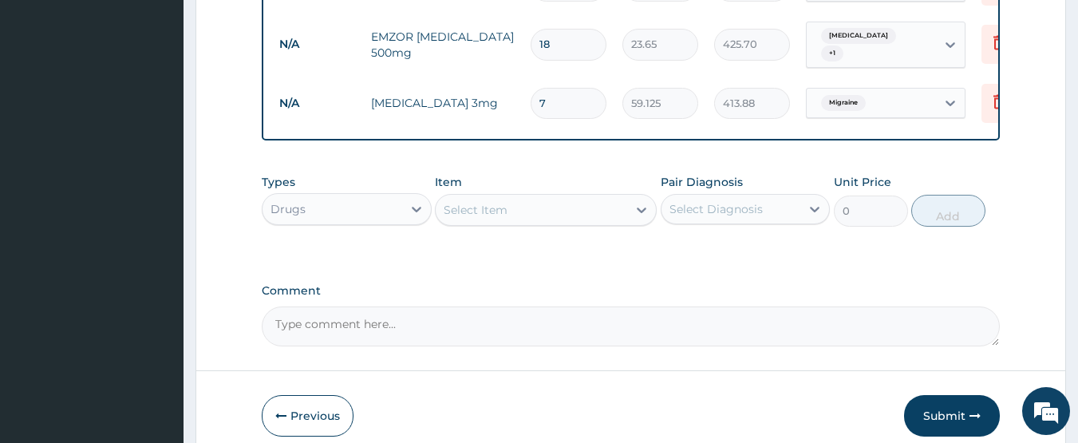
click at [887, 89] on div "Migraine" at bounding box center [871, 102] width 129 height 27
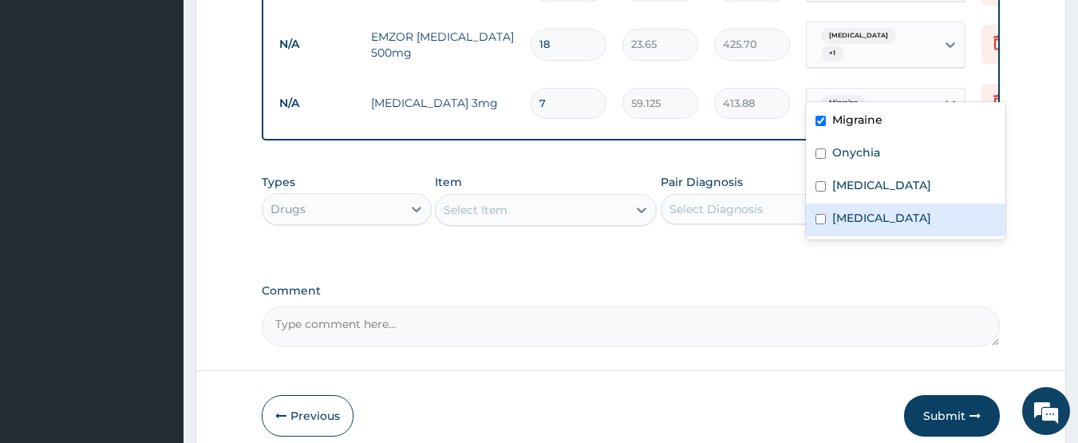
click at [866, 215] on label "Insomnia" at bounding box center [881, 218] width 99 height 16
checkbox input "true"
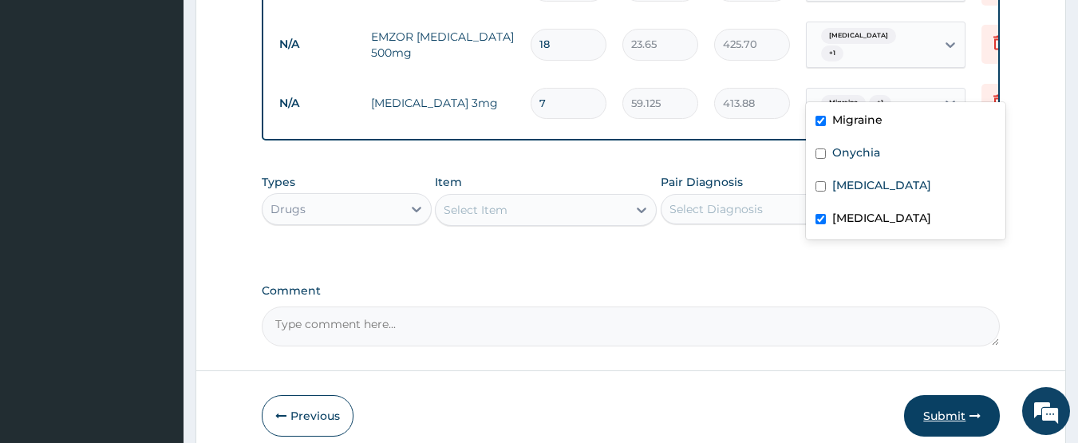
click at [933, 401] on button "Submit" at bounding box center [952, 415] width 96 height 41
